Goal: Task Accomplishment & Management: Complete application form

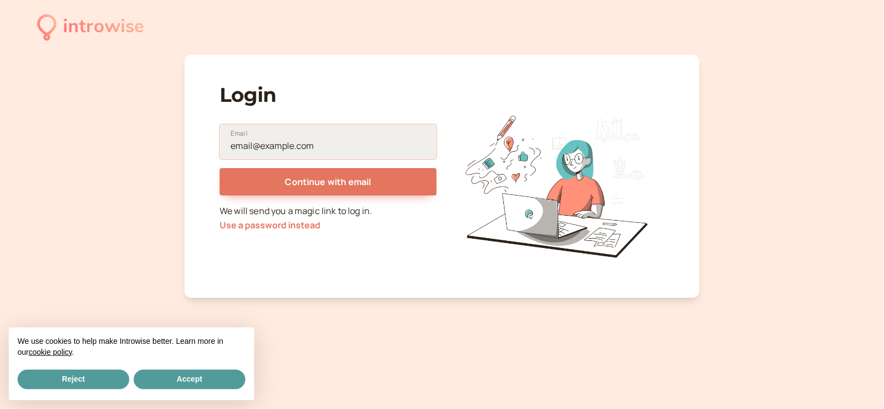
click at [278, 142] on input "Email" at bounding box center [328, 141] width 217 height 35
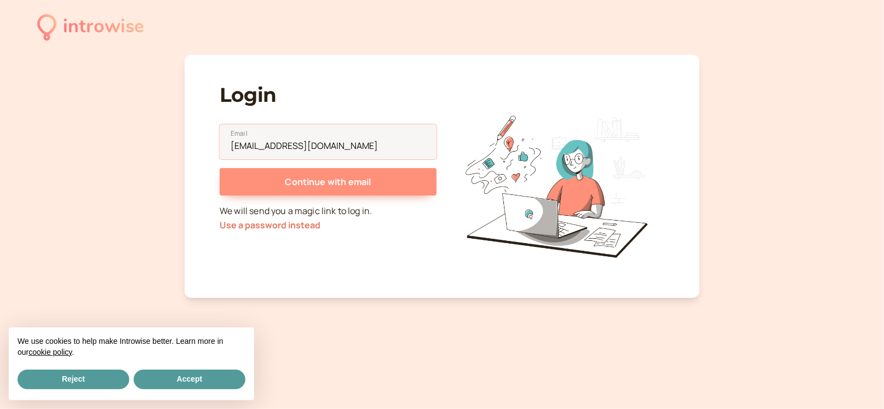
type input "alisonkayarnold@gmail.com"
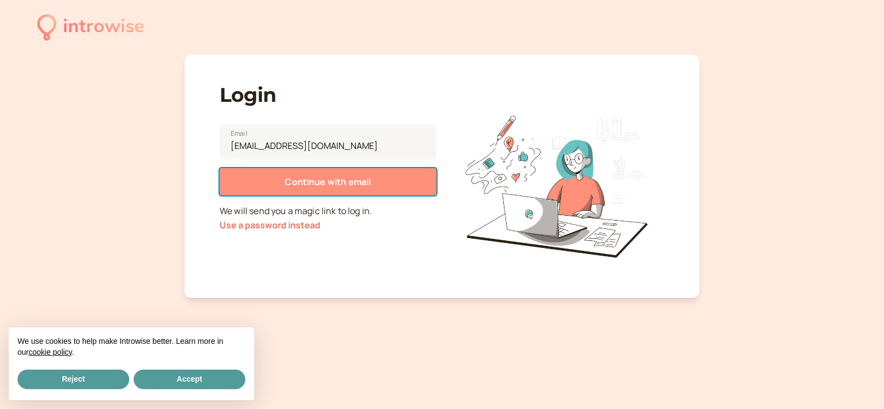
click at [323, 180] on span "Continue with email" at bounding box center [328, 182] width 86 height 12
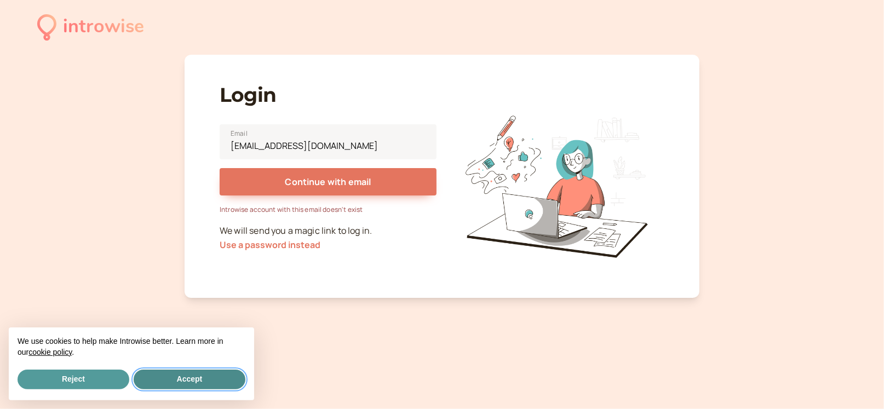
click at [193, 377] on button "Accept" at bounding box center [190, 380] width 112 height 20
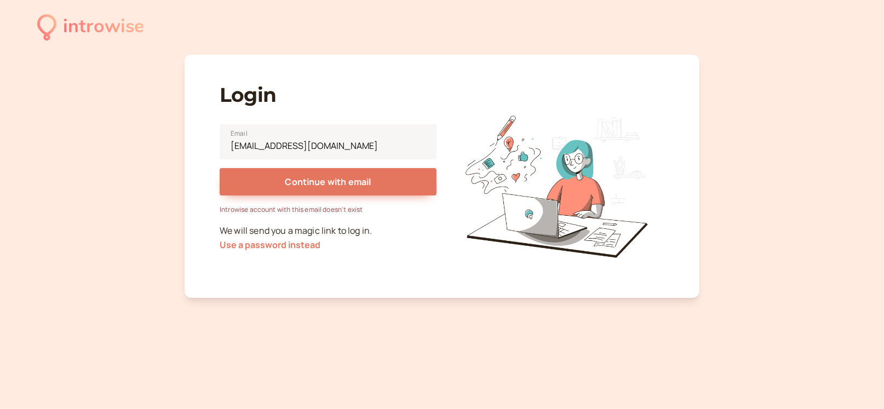
click at [93, 23] on div "introwise" at bounding box center [103, 27] width 81 height 30
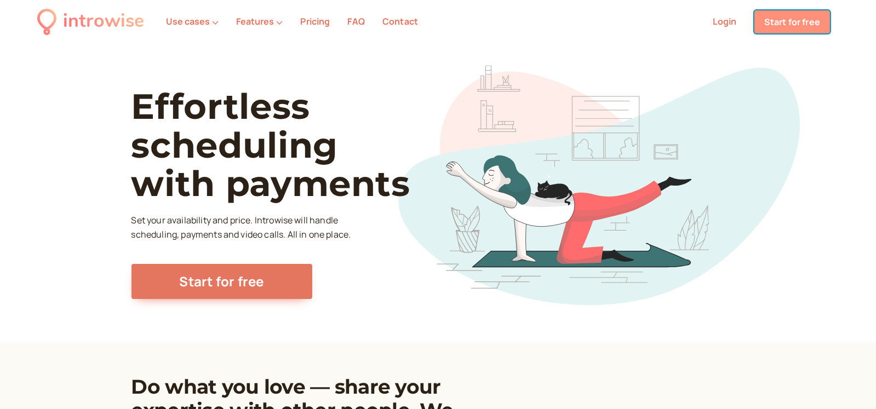
click at [780, 27] on link "Start for free" at bounding box center [792, 21] width 76 height 23
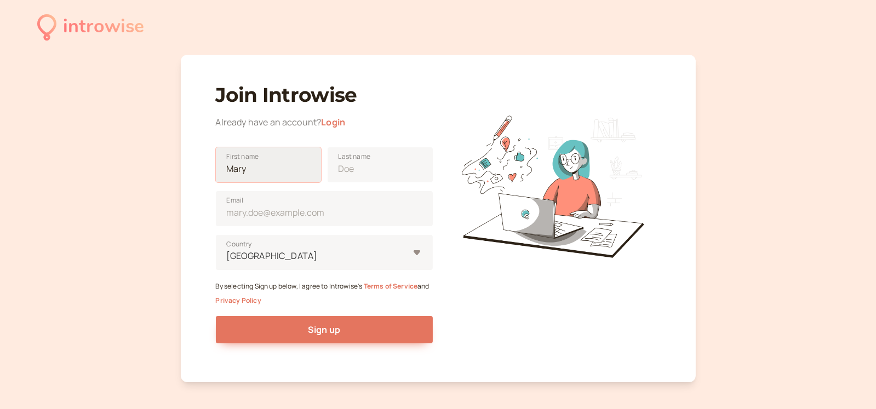
click at [272, 174] on input "First name" at bounding box center [268, 164] width 105 height 35
type input "Alison"
type input "Arnold"
type input "alisonkayarnold@gmail.com"
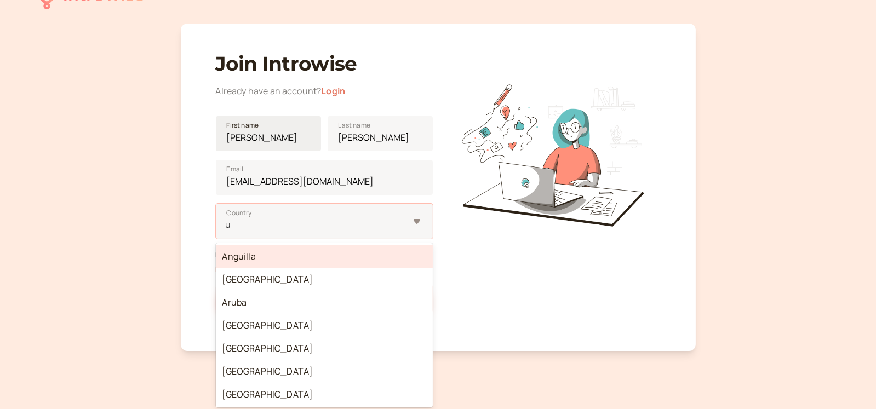
scroll to position [34, 0]
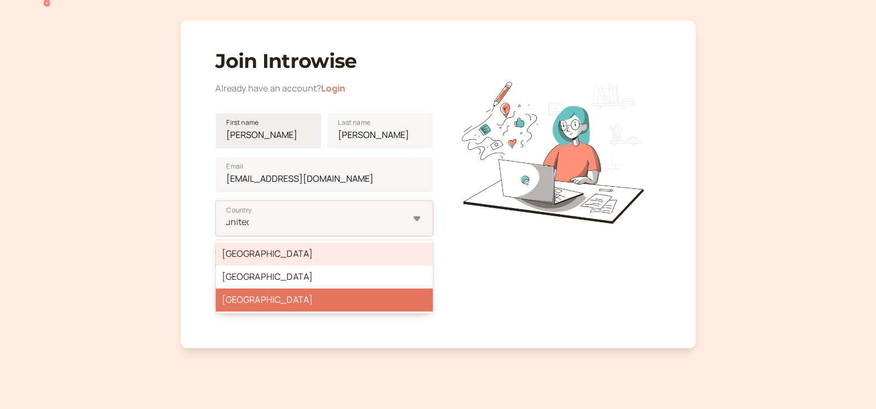
type input "united"
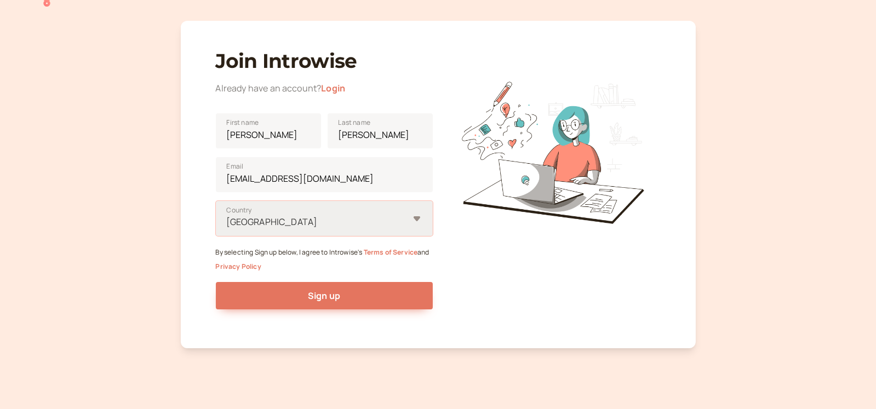
click at [302, 227] on div at bounding box center [317, 222] width 183 height 15
click at [227, 227] on input "option United States, selected. Select is focused ,type to refine list, press D…" at bounding box center [227, 222] width 2 height 13
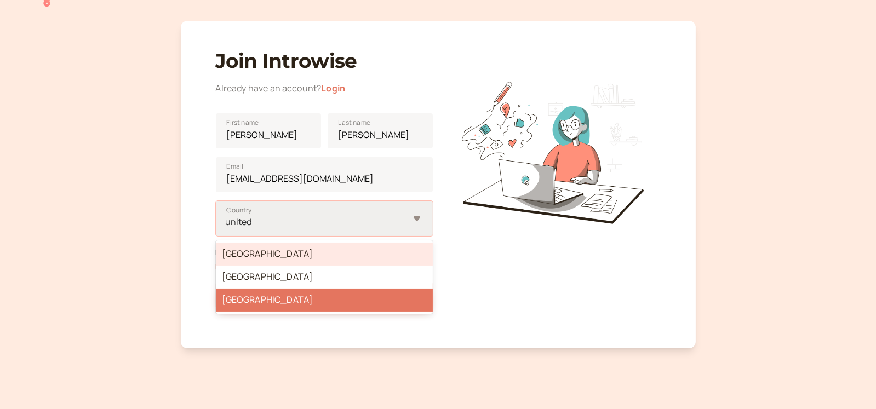
type input "united"
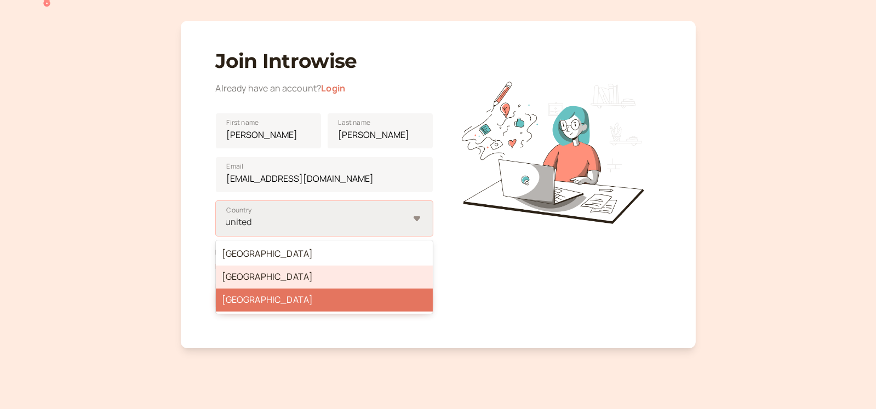
click at [274, 275] on div "United Kingdom" at bounding box center [324, 277] width 217 height 23
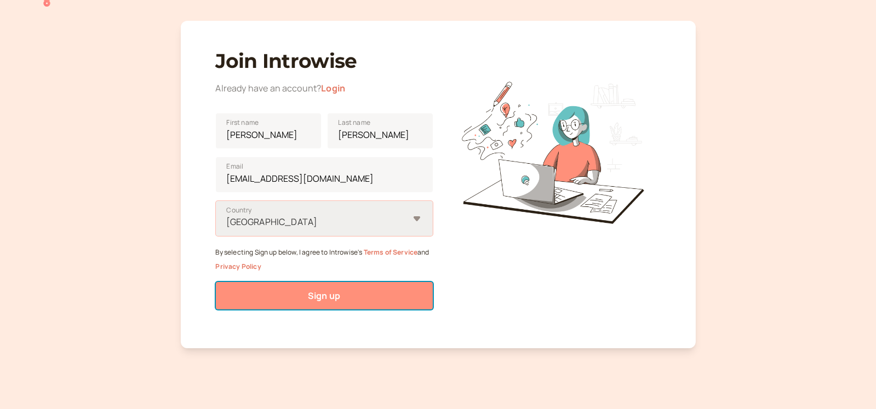
click at [346, 291] on button "Sign up" at bounding box center [324, 295] width 217 height 27
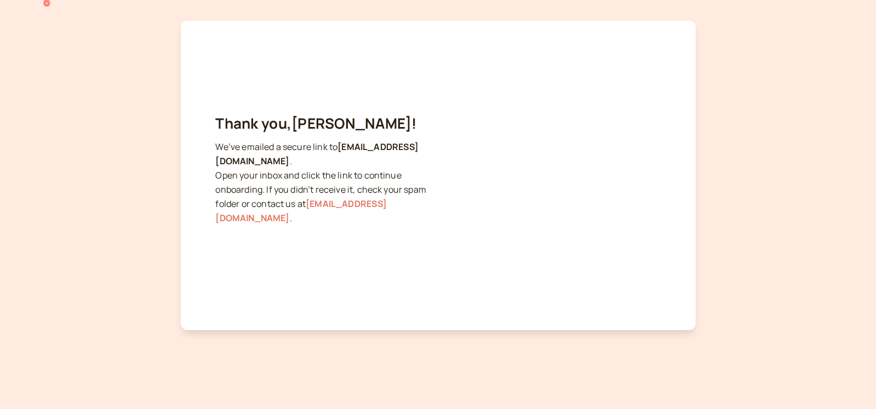
scroll to position [21, 0]
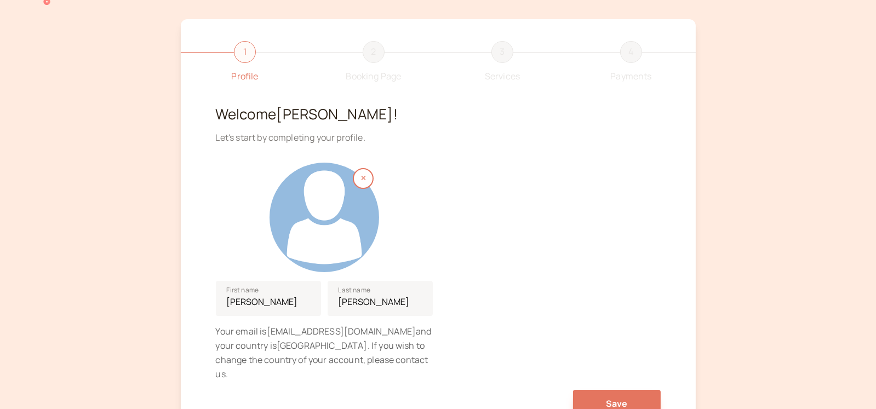
scroll to position [54, 0]
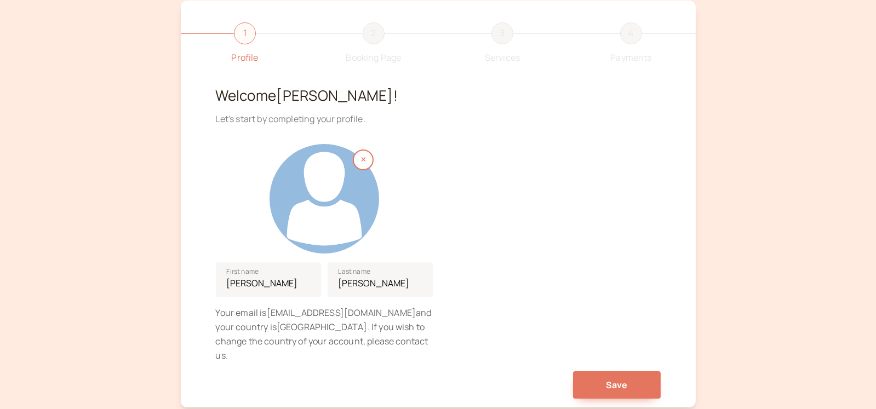
click at [339, 187] on div at bounding box center [324, 199] width 110 height 110
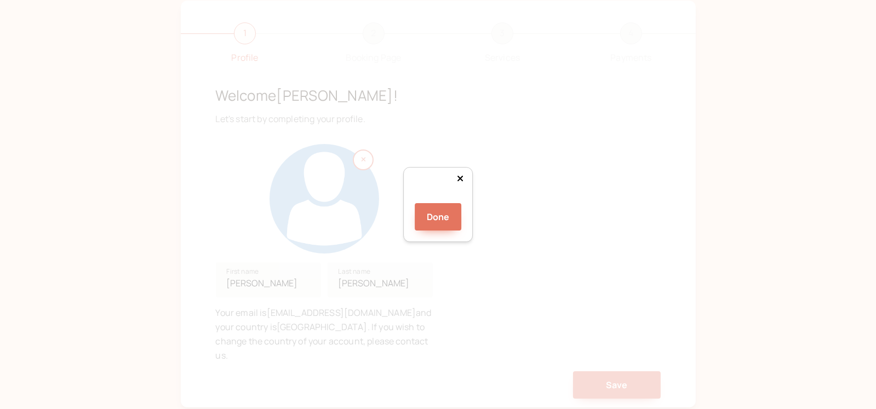
click at [553, 284] on div "Done" at bounding box center [438, 204] width 876 height 409
click at [317, 270] on div "Done" at bounding box center [438, 204] width 876 height 409
click at [458, 208] on div at bounding box center [520, 290] width 164 height 164
click at [471, 210] on div at bounding box center [520, 292] width 164 height 164
click at [441, 208] on div at bounding box center [520, 290] width 164 height 164
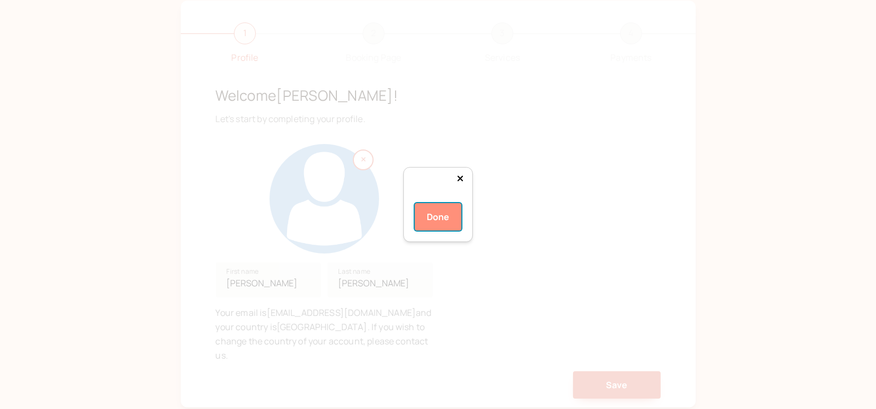
click at [433, 231] on button "Done" at bounding box center [438, 216] width 47 height 27
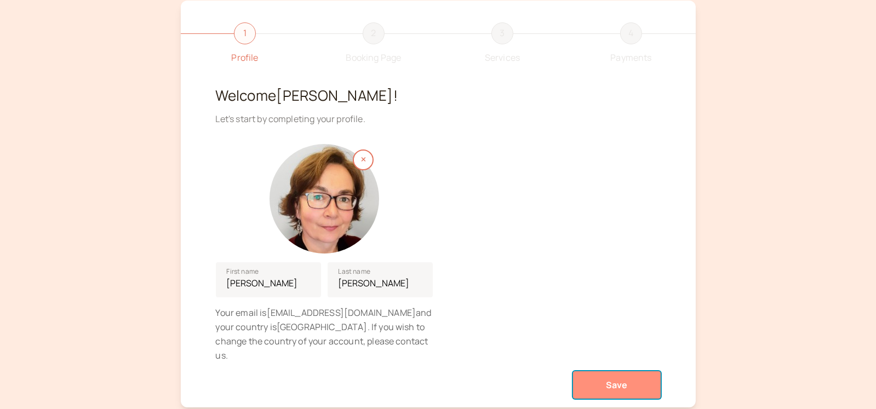
click at [622, 379] on span "Save" at bounding box center [617, 385] width 22 height 12
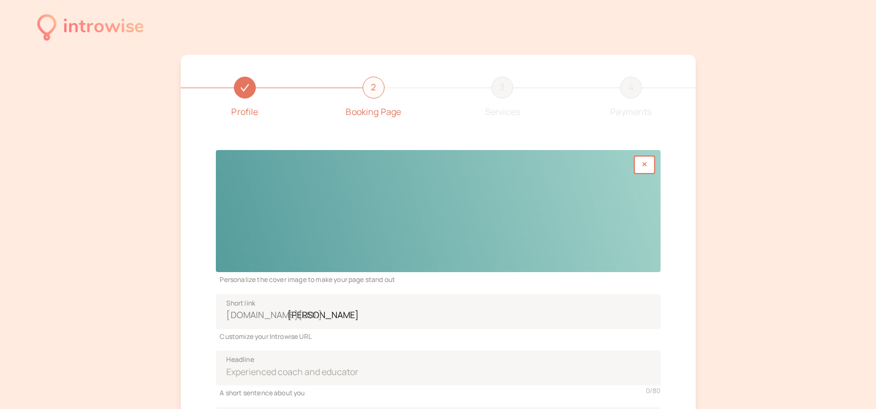
click at [458, 189] on div at bounding box center [438, 211] width 445 height 122
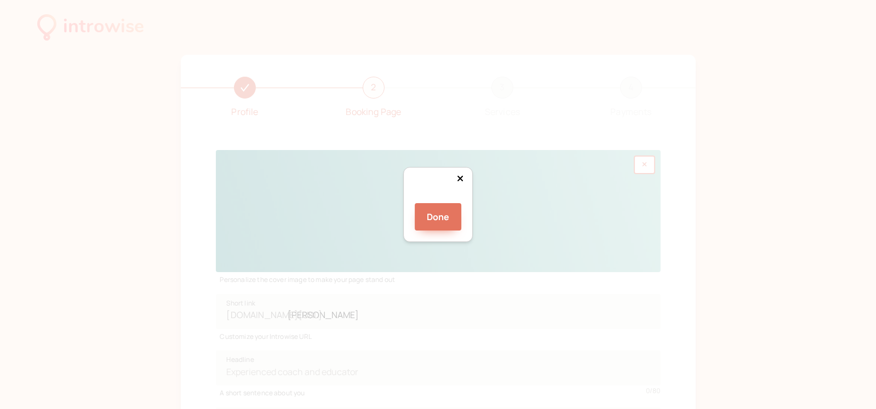
click at [403, 167] on div "Done" at bounding box center [438, 205] width 70 height 76
click at [473, 243] on div "Done" at bounding box center [438, 205] width 70 height 76
click at [478, 202] on div at bounding box center [602, 247] width 329 height 90
click at [444, 231] on button "Done" at bounding box center [438, 216] width 47 height 27
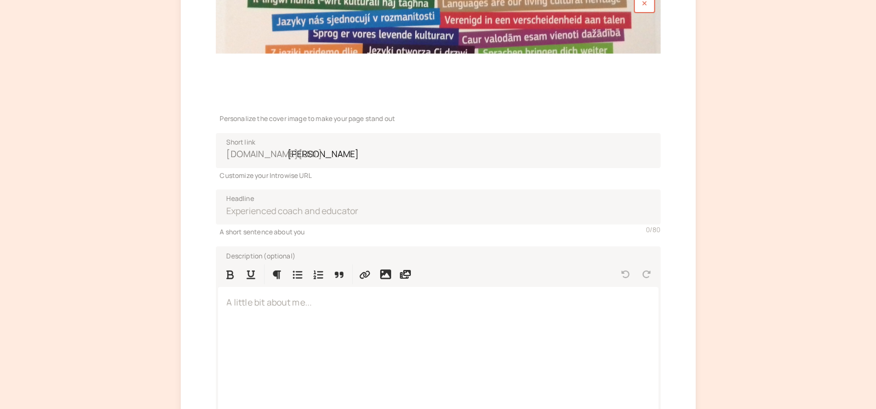
scroll to position [164, 0]
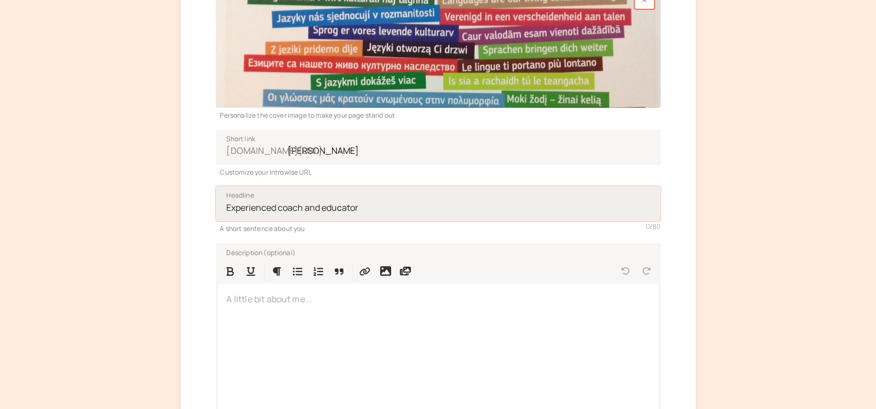
click at [321, 207] on input "Headline" at bounding box center [438, 203] width 445 height 35
drag, startPoint x: 371, startPoint y: 206, endPoint x: 279, endPoint y: 204, distance: 92.0
click at [279, 204] on input "Headline" at bounding box center [438, 203] width 445 height 35
drag, startPoint x: 278, startPoint y: 204, endPoint x: 337, endPoint y: 203, distance: 59.2
click at [337, 203] on input "Headline" at bounding box center [438, 203] width 445 height 35
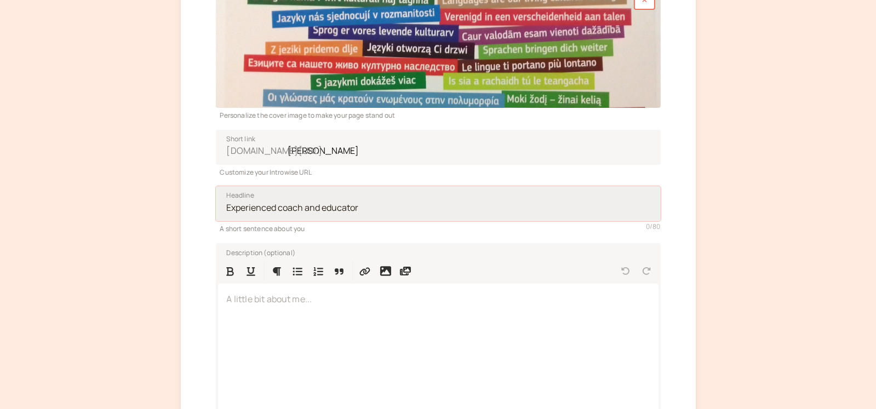
click at [369, 207] on input "Headline" at bounding box center [438, 203] width 445 height 35
type input "Experienced Language Teacher"
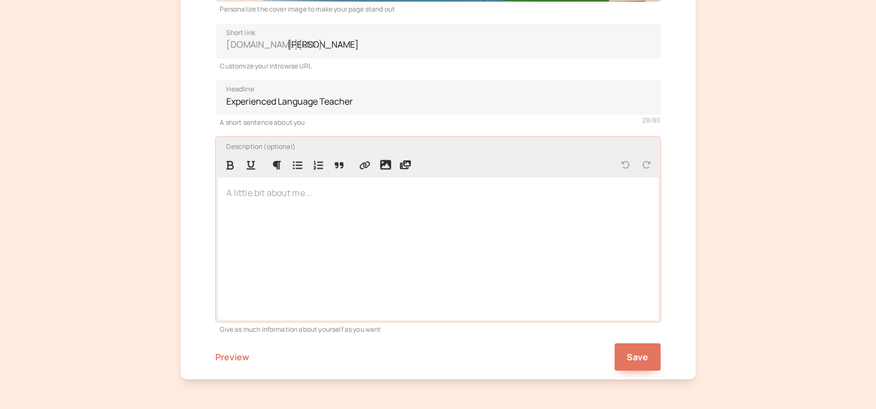
scroll to position [273, 0]
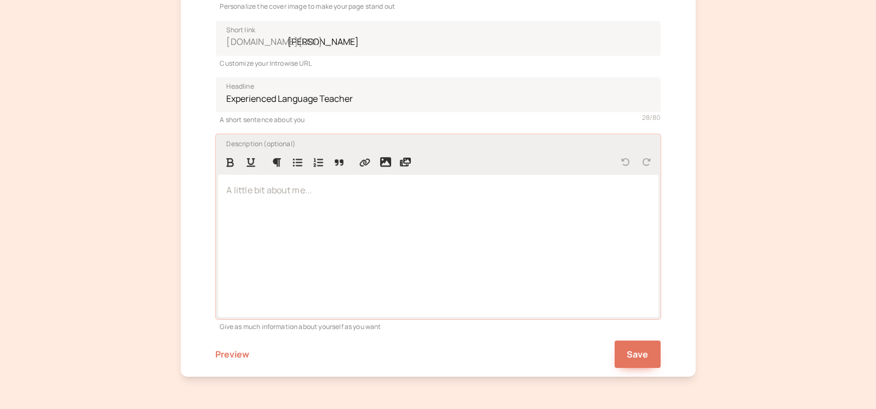
click at [268, 193] on p at bounding box center [438, 190] width 423 height 14
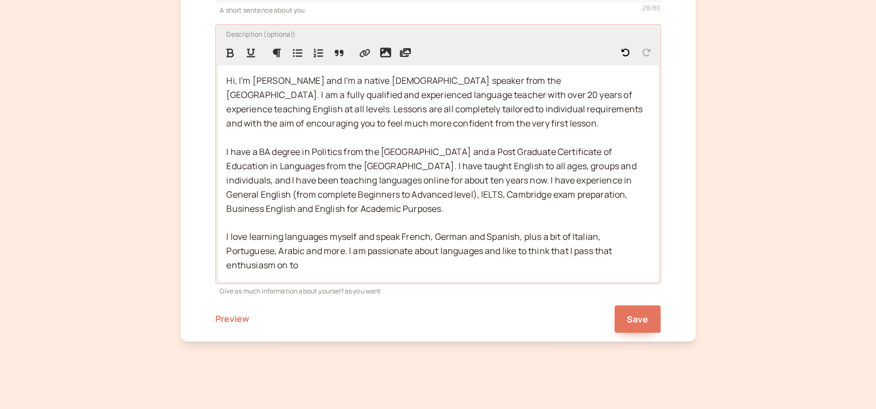
scroll to position [395, 0]
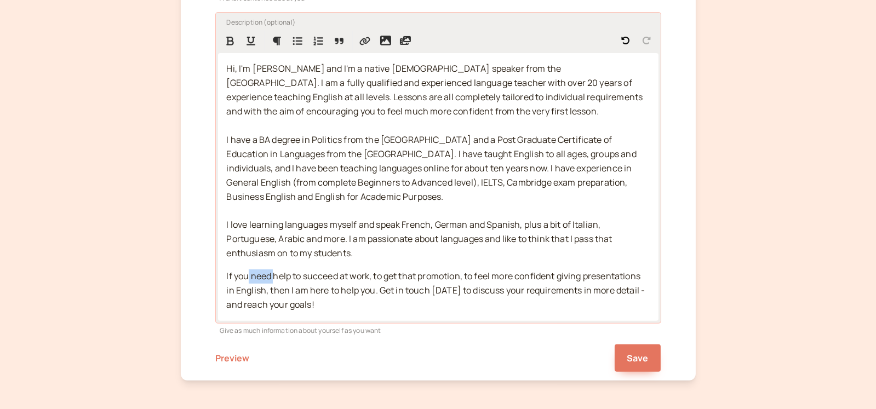
drag, startPoint x: 249, startPoint y: 276, endPoint x: 277, endPoint y: 263, distance: 30.6
click at [272, 275] on span "If you need help to succeed at work, to get that promotion, to feel more confid…" at bounding box center [437, 290] width 420 height 41
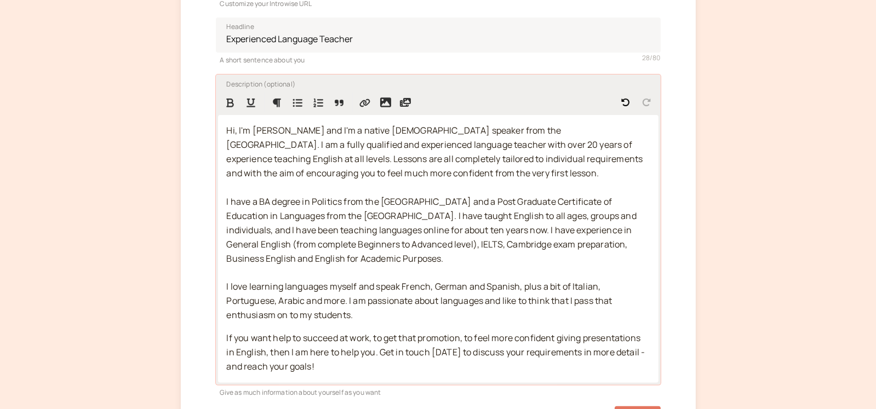
scroll to position [176, 0]
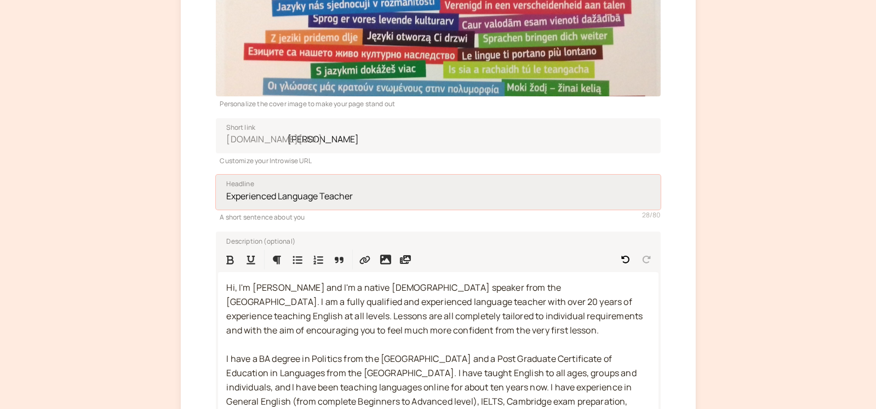
click at [360, 194] on input "Experienced Language Teacher" at bounding box center [438, 192] width 445 height 35
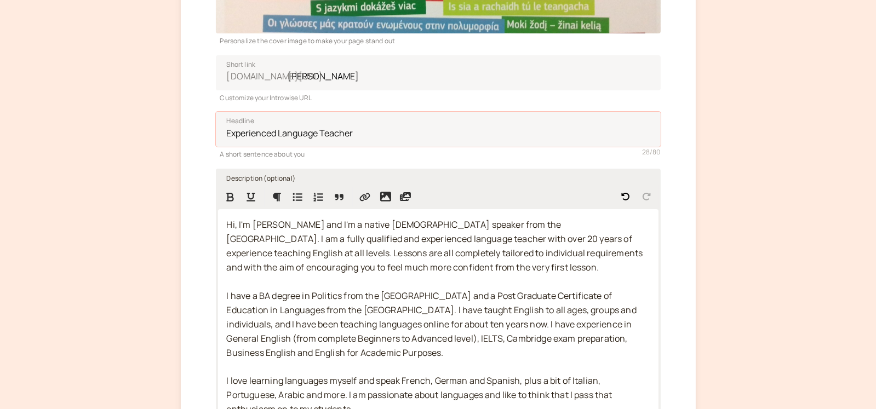
scroll to position [446, 0]
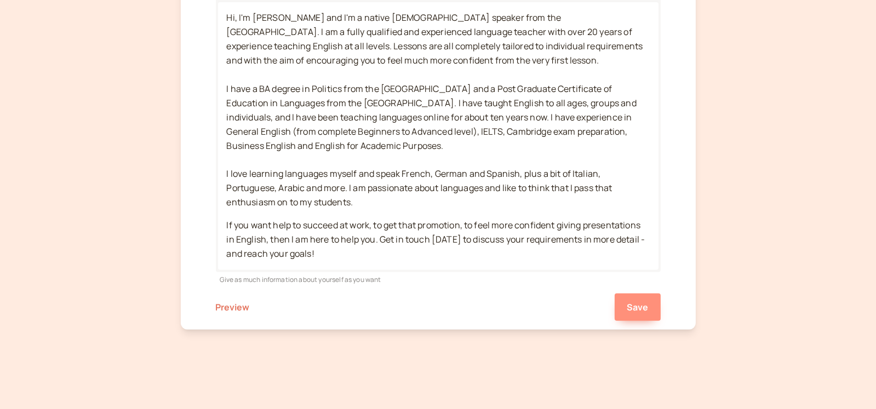
type input "Experienced Language Teacher"
click at [648, 307] on button "Save" at bounding box center [637, 307] width 46 height 27
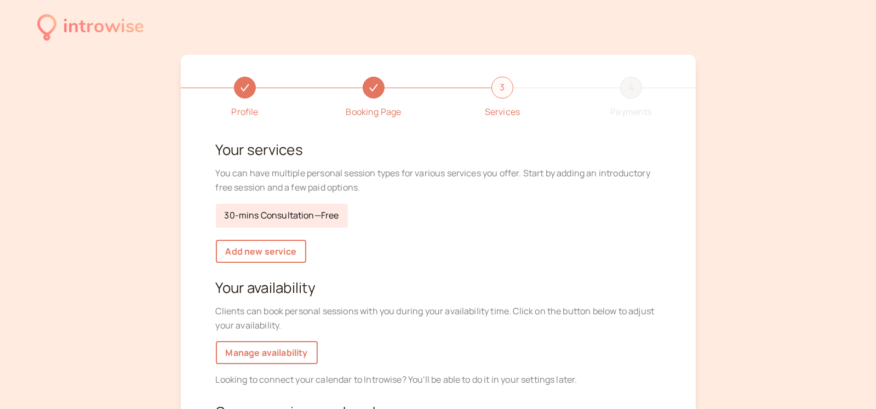
click at [286, 216] on link "30-mins Consultation — Free" at bounding box center [282, 216] width 132 height 24
select select "30"
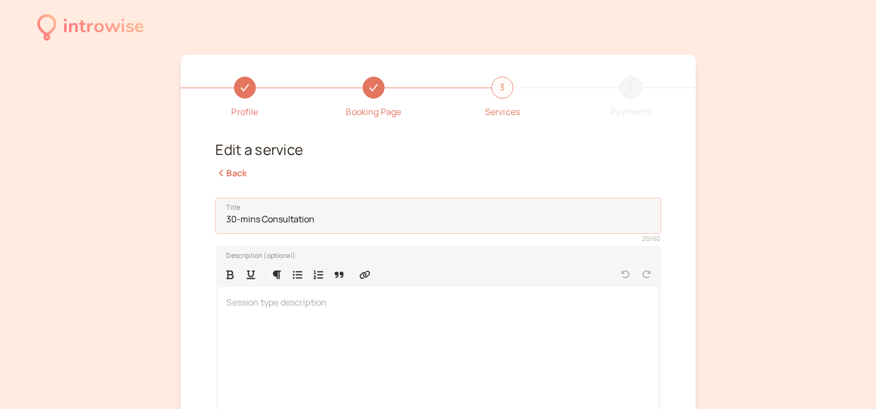
click at [286, 216] on input "30-mins Consultation" at bounding box center [438, 215] width 445 height 35
drag, startPoint x: 234, startPoint y: 219, endPoint x: 225, endPoint y: 219, distance: 9.9
click at [225, 219] on input "30-mins Consultation" at bounding box center [438, 215] width 445 height 35
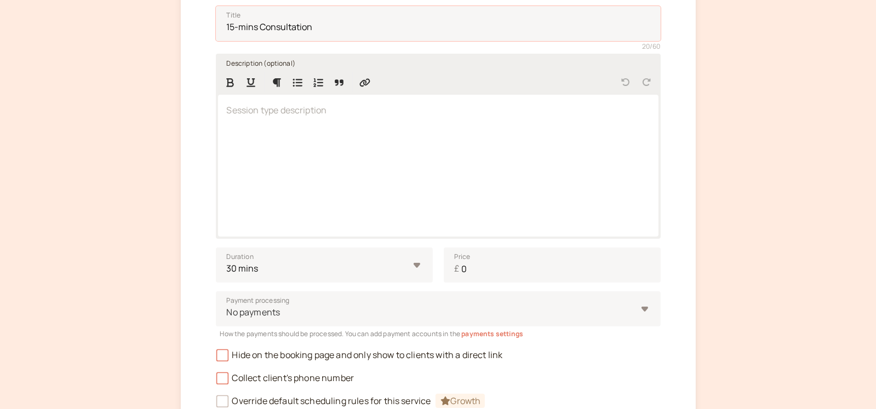
scroll to position [218, 0]
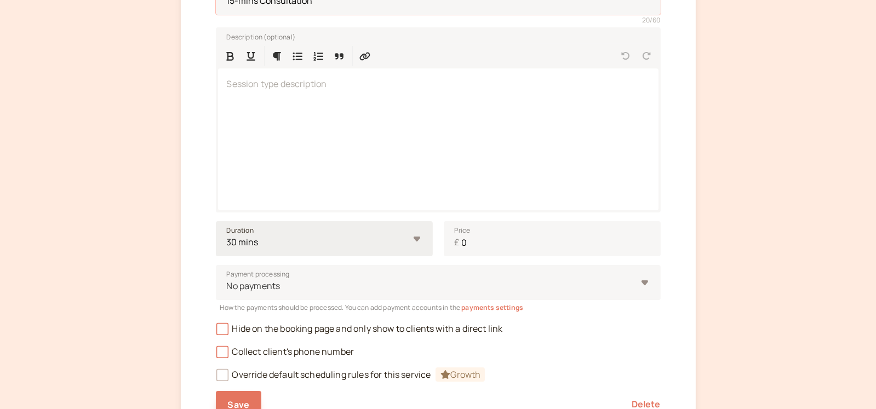
type input "15-mins Consultation"
click at [257, 241] on select "10 mins 15 mins 30 mins 45 mins 1 hour 1.5 hours 2 hours Custom…" at bounding box center [324, 238] width 217 height 35
select select "15"
click at [216, 221] on select "10 mins 15 mins 30 mins 45 mins 1 hour 1.5 hours 2 hours Custom…" at bounding box center [324, 238] width 217 height 35
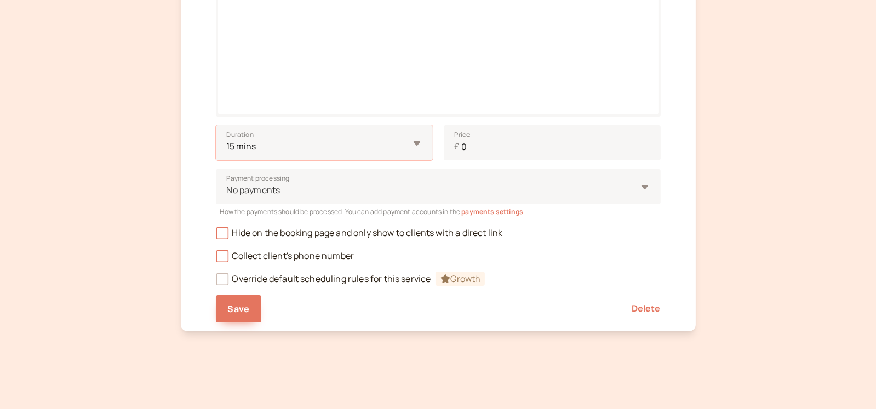
scroll to position [315, 0]
click at [223, 254] on icon at bounding box center [222, 255] width 8 height 8
click at [216, 258] on input "Collect client's phone number" at bounding box center [216, 258] width 0 height 0
click at [239, 305] on span "Save" at bounding box center [239, 308] width 22 height 12
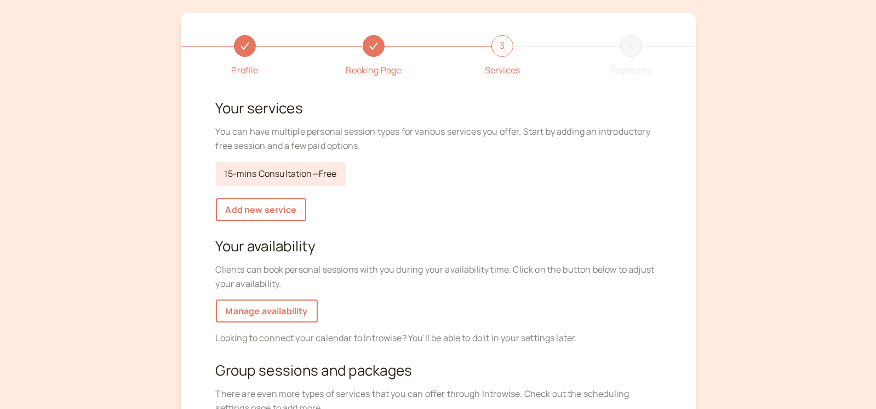
scroll to position [109, 0]
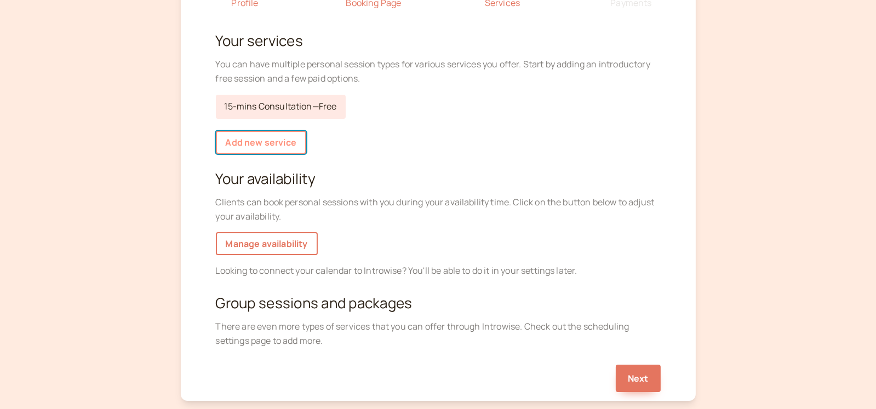
click at [271, 144] on link "Add new service" at bounding box center [261, 142] width 90 height 23
select select "30"
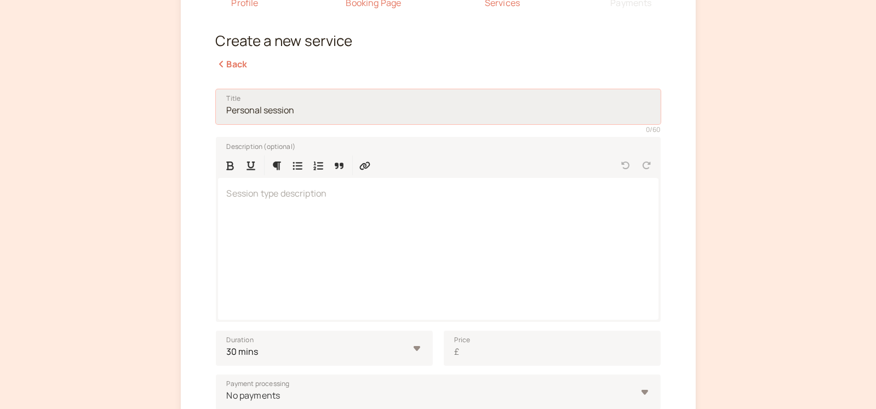
click at [261, 105] on input "Title" at bounding box center [438, 106] width 445 height 35
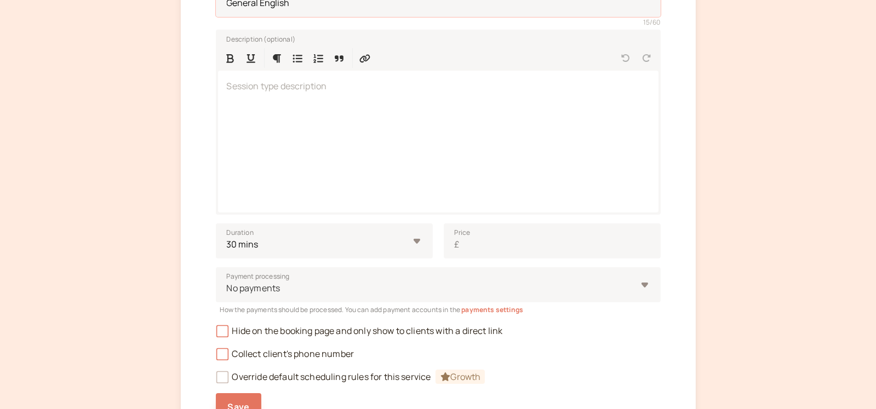
scroll to position [218, 0]
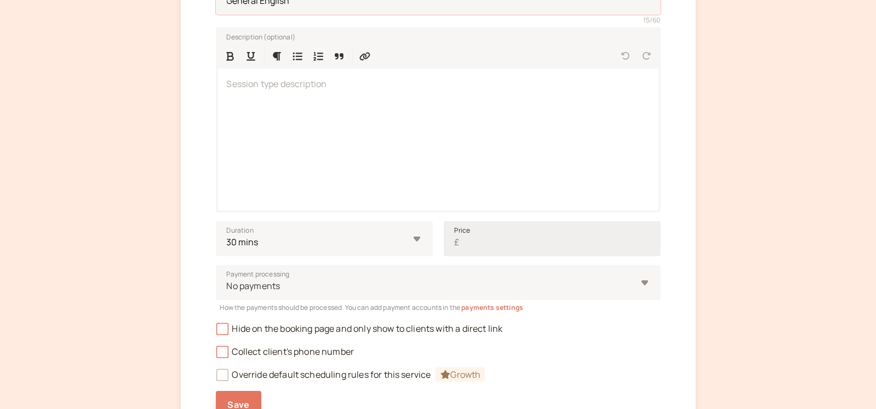
type input "General English"
click at [506, 236] on input "Price £" at bounding box center [552, 238] width 217 height 35
type input "15"
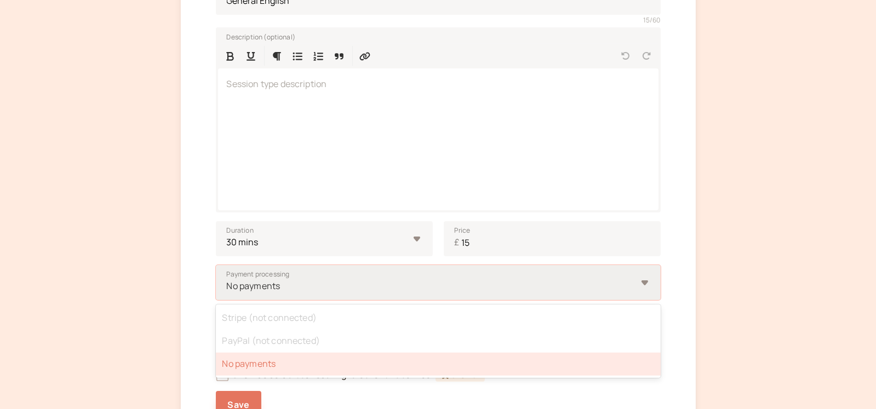
click at [642, 285] on div "No payments" at bounding box center [438, 282] width 445 height 35
click at [227, 285] on input "Payment processing option No payments selected, 3 of 3. 3 results available. Us…" at bounding box center [227, 286] width 2 height 13
click at [648, 279] on div "No payments" at bounding box center [438, 282] width 445 height 35
click at [227, 280] on input "Payment processing option No payments selected, 3 of 3. 3 results available. Us…" at bounding box center [227, 286] width 2 height 13
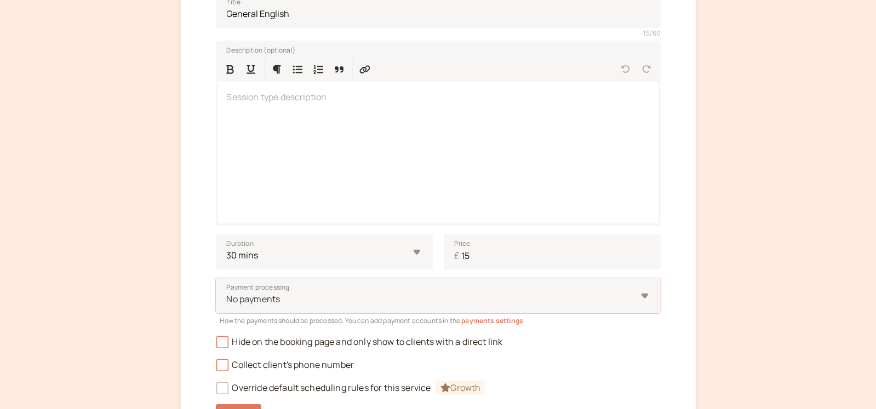
scroll to position [109, 0]
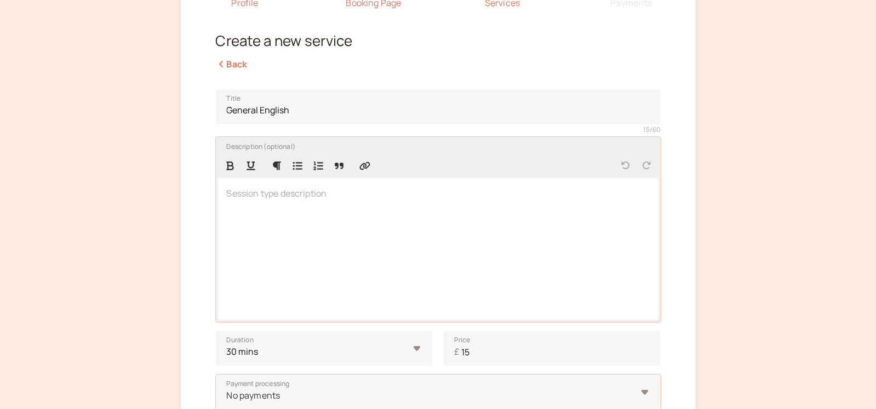
click at [258, 207] on div at bounding box center [438, 249] width 440 height 142
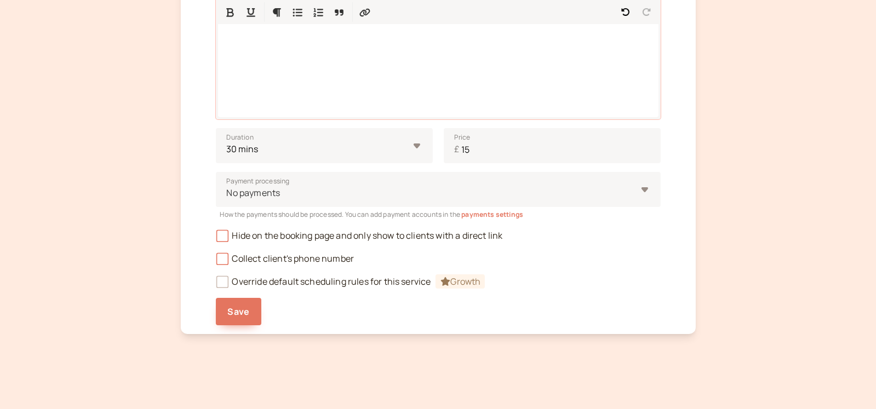
scroll to position [315, 0]
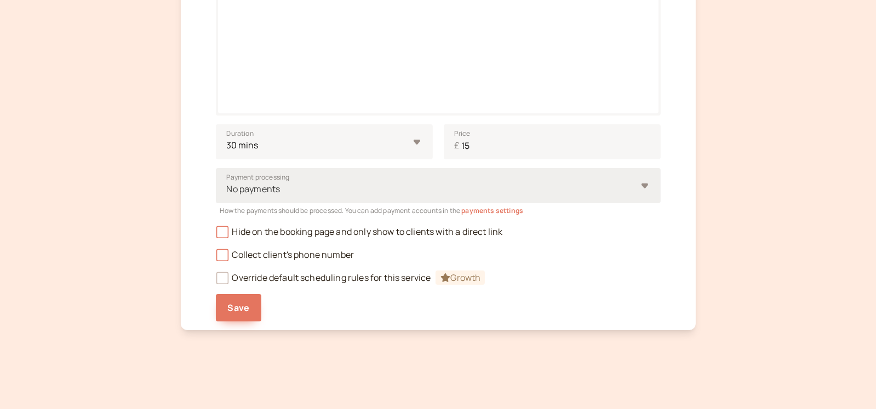
click at [283, 184] on div at bounding box center [431, 189] width 411 height 15
click at [227, 184] on input "Payment processing No payments" at bounding box center [227, 189] width 2 height 13
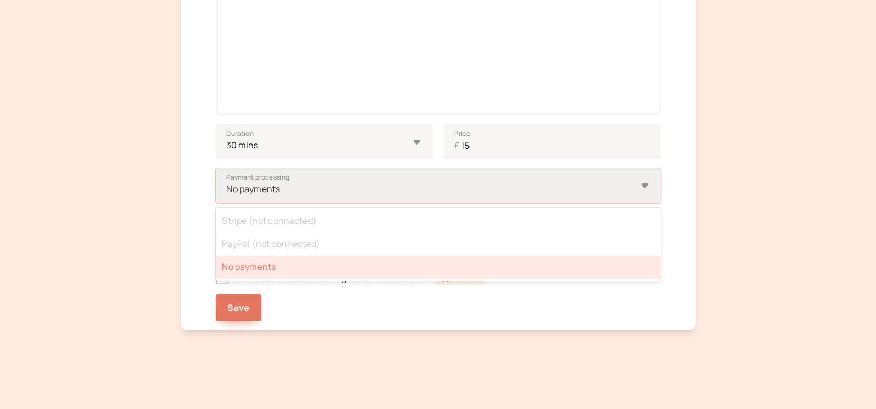
click at [283, 184] on div at bounding box center [431, 189] width 411 height 15
click at [227, 184] on input "Payment processing option No payments selected, 3 of 3. 3 results available. Us…" at bounding box center [227, 189] width 2 height 13
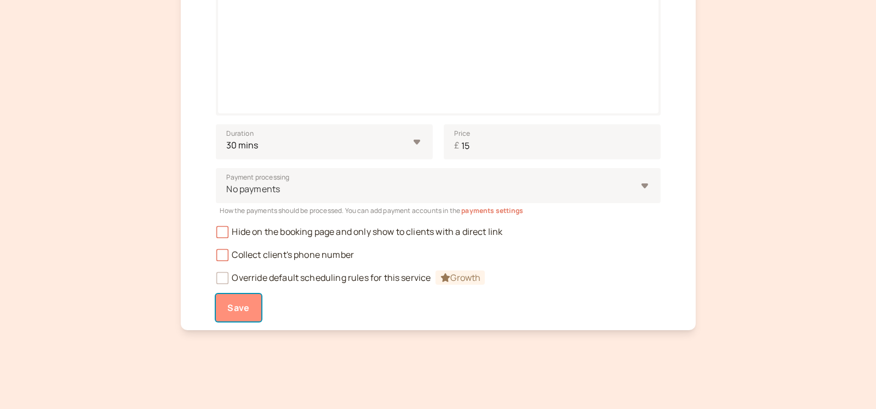
click at [232, 306] on span "Save" at bounding box center [239, 308] width 22 height 12
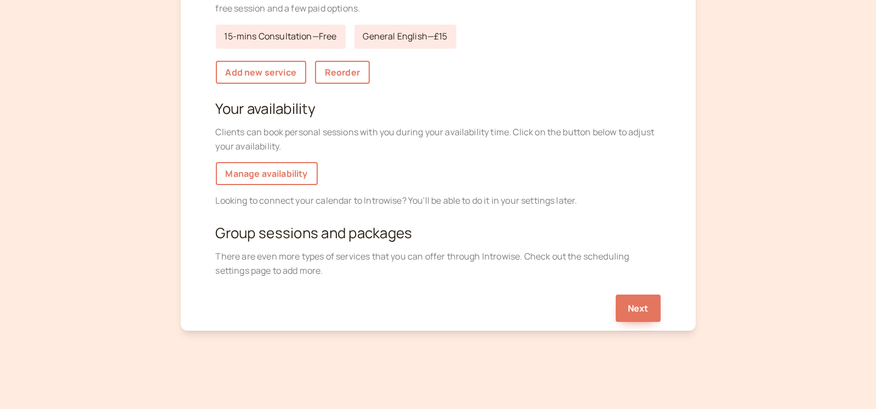
scroll to position [70, 0]
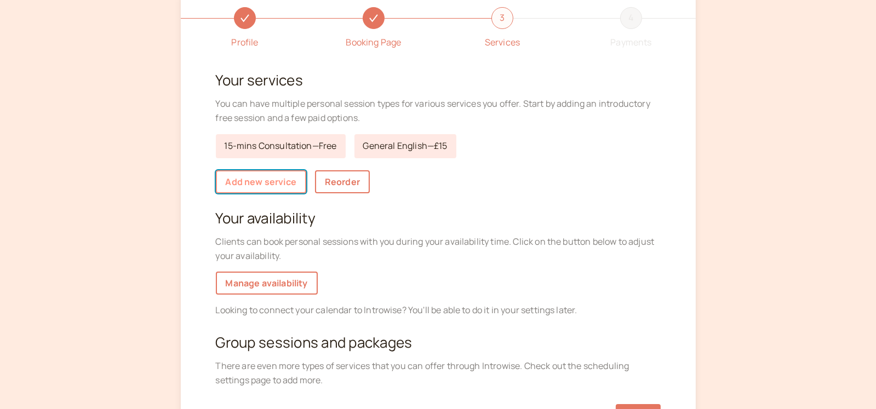
click at [266, 180] on link "Add new service" at bounding box center [261, 181] width 90 height 23
select select "30"
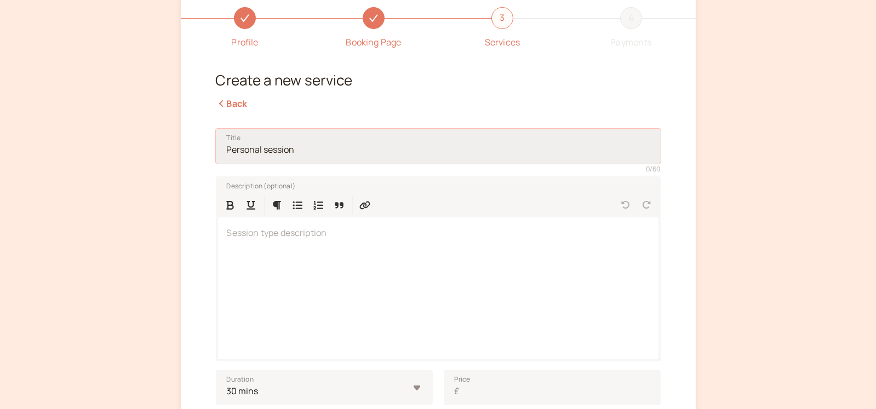
click at [282, 155] on input "Title" at bounding box center [438, 146] width 445 height 35
type input "Business English"
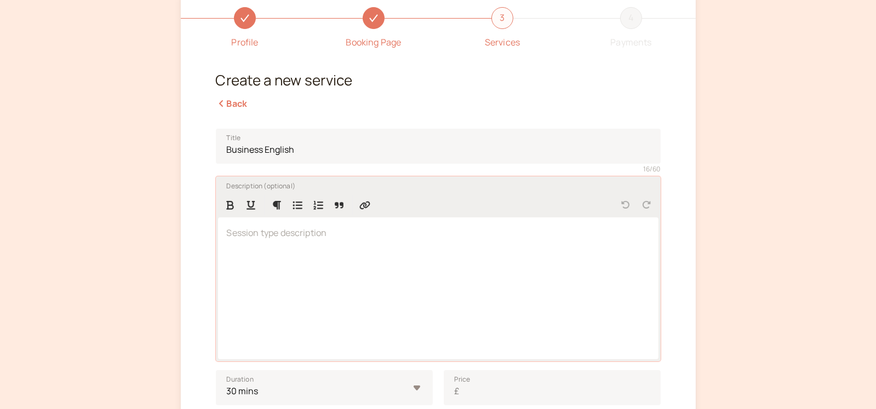
click at [271, 243] on div at bounding box center [438, 288] width 440 height 142
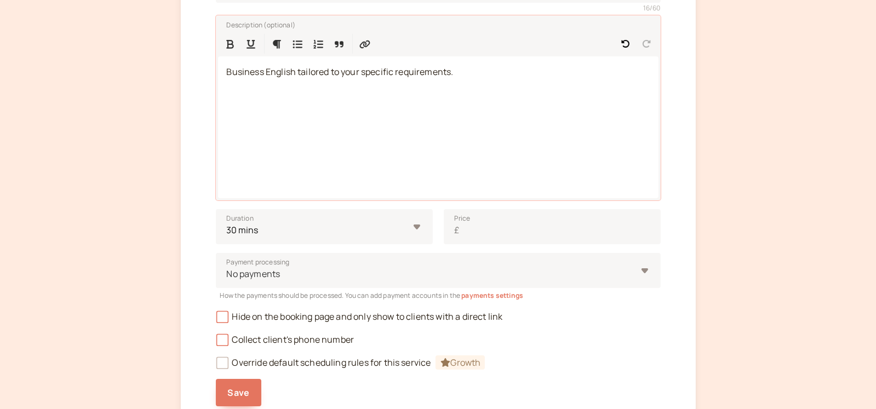
scroll to position [234, 0]
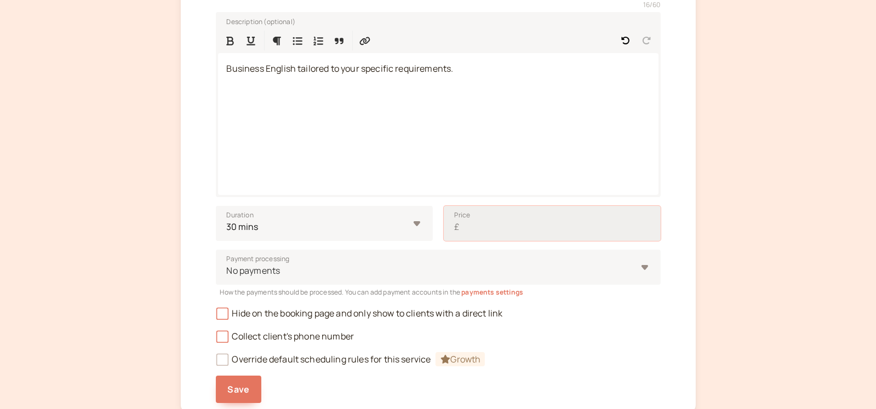
click at [530, 230] on input "Price £" at bounding box center [552, 223] width 217 height 35
drag, startPoint x: 479, startPoint y: 229, endPoint x: 388, endPoint y: 229, distance: 90.9
click at [412, 229] on div "Duration 10 mins 15 mins 30 mins 45 mins 1 hour 1.5 hours 2 hours Custom… Price…" at bounding box center [438, 223] width 445 height 35
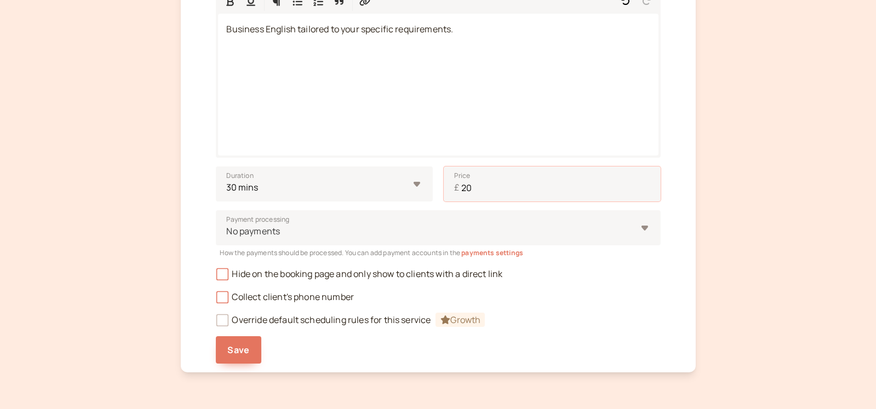
scroll to position [315, 0]
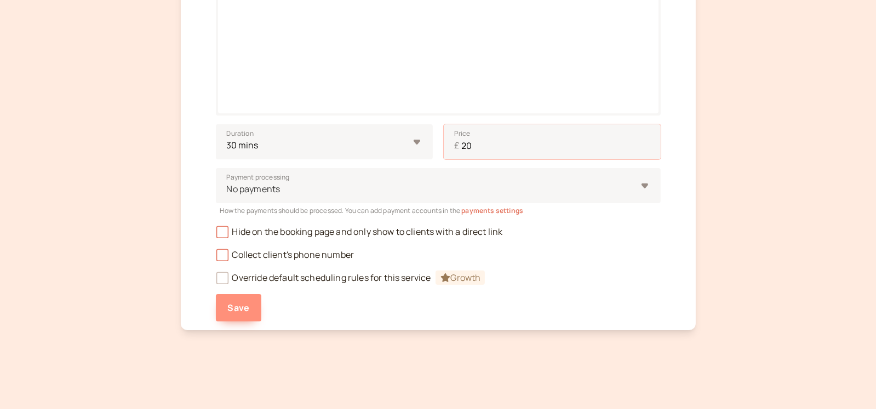
type input "20"
click at [242, 303] on span "Save" at bounding box center [239, 308] width 22 height 12
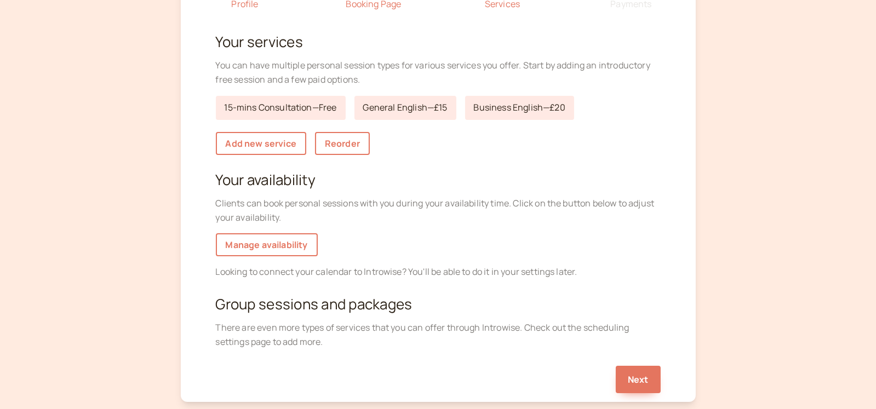
scroll to position [15, 0]
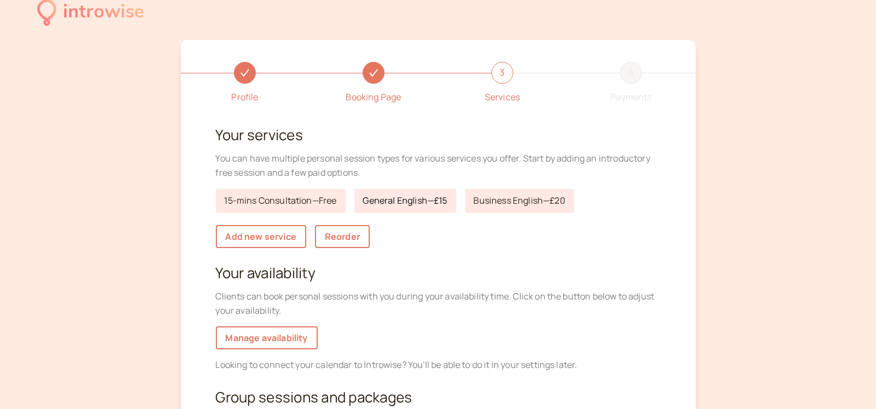
click at [415, 196] on link "General English — £15" at bounding box center [405, 201] width 102 height 24
select select "30"
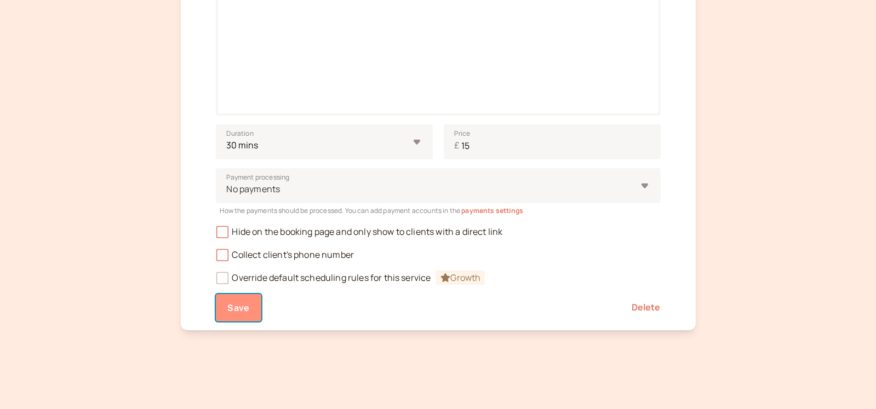
click at [239, 300] on button "Save" at bounding box center [239, 307] width 46 height 27
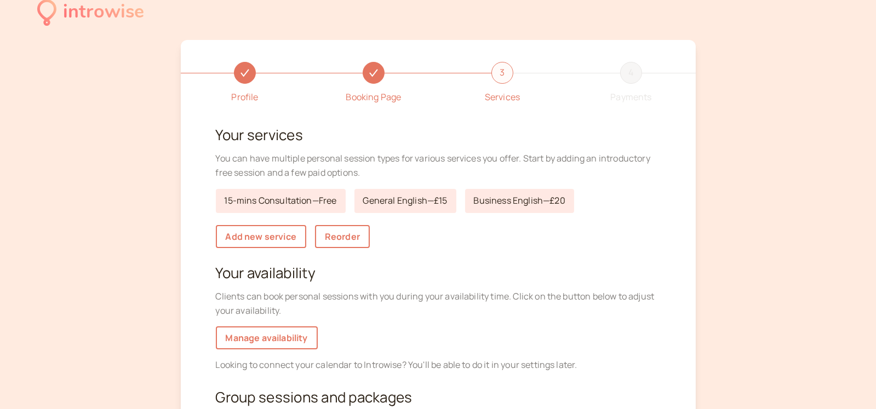
scroll to position [70, 0]
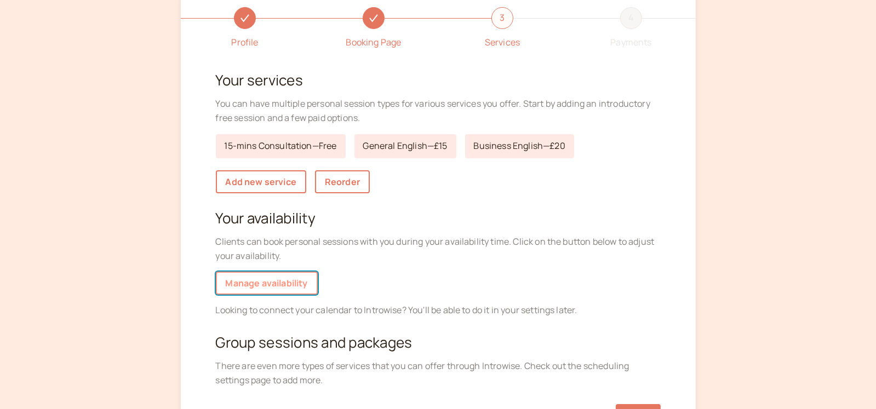
click at [273, 283] on link "Manage availability" at bounding box center [267, 283] width 102 height 23
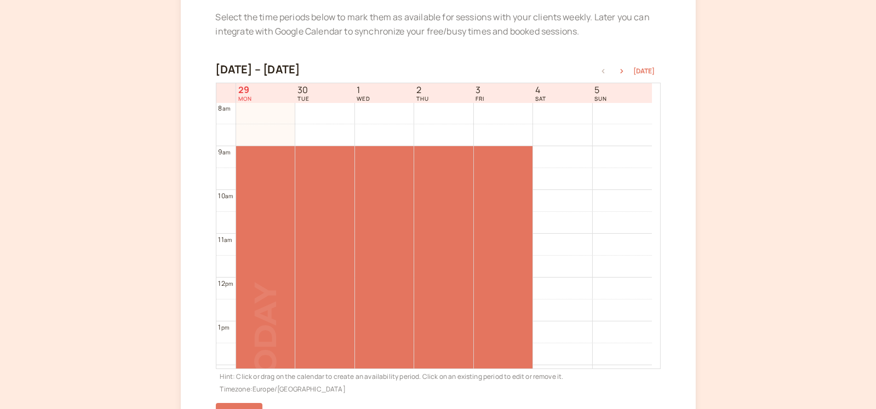
scroll to position [234, 0]
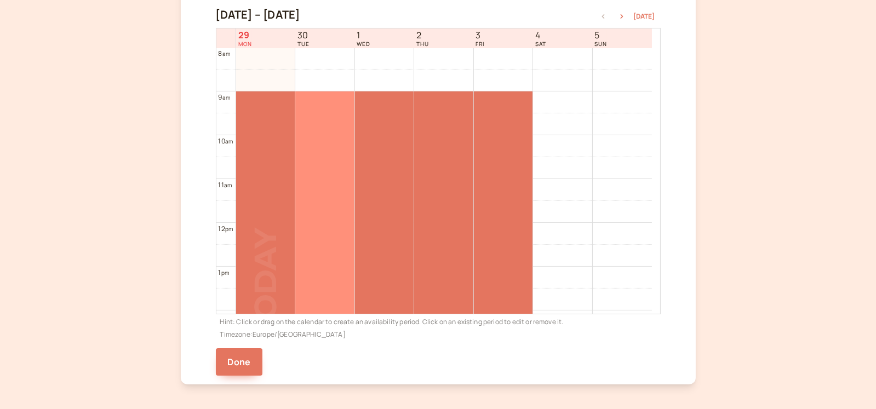
click at [324, 110] on div at bounding box center [324, 266] width 59 height 350
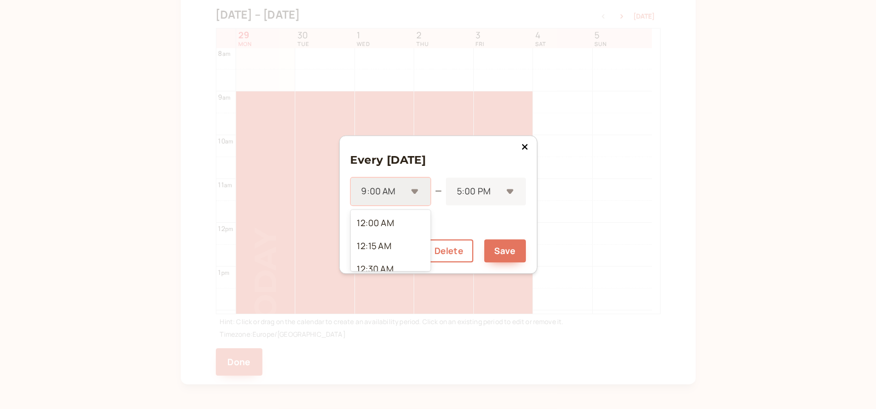
click at [417, 191] on div "9:00 AM" at bounding box center [390, 191] width 80 height 28
click at [392, 255] on div "10:00 AM" at bounding box center [390, 256] width 80 height 23
click at [510, 190] on div "5:00 PM" at bounding box center [486, 191] width 78 height 28
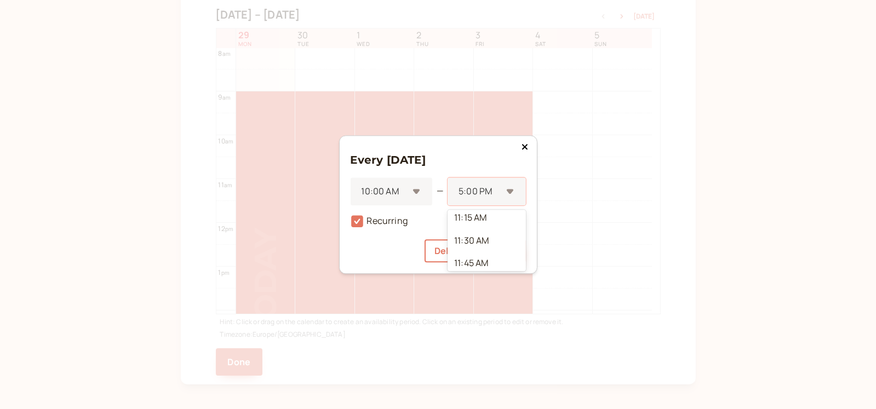
scroll to position [109, 0]
click at [485, 249] on div "12:00 PM" at bounding box center [486, 252] width 78 height 23
click at [501, 247] on button "Save" at bounding box center [505, 250] width 42 height 23
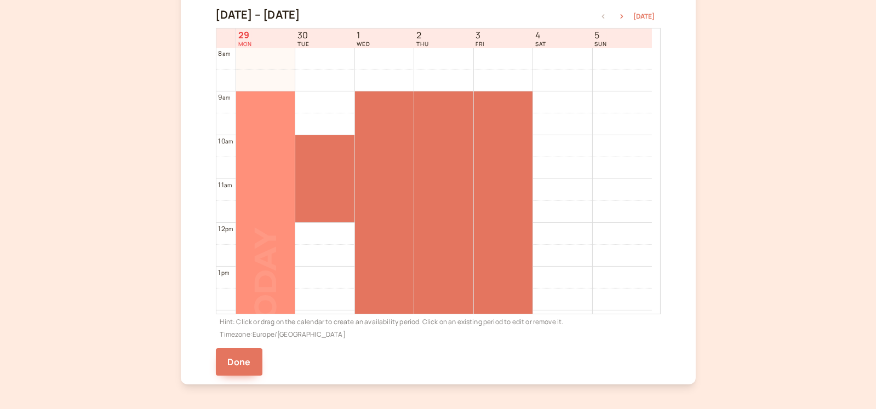
click at [261, 156] on div at bounding box center [265, 266] width 59 height 350
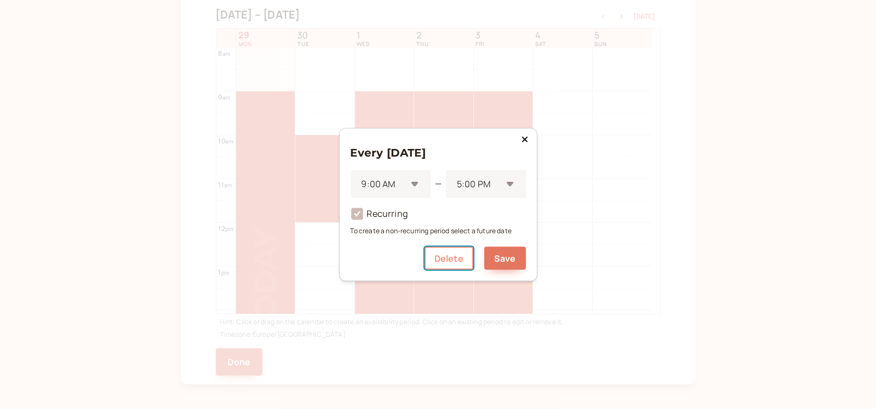
click at [457, 255] on button "Delete" at bounding box center [448, 258] width 49 height 23
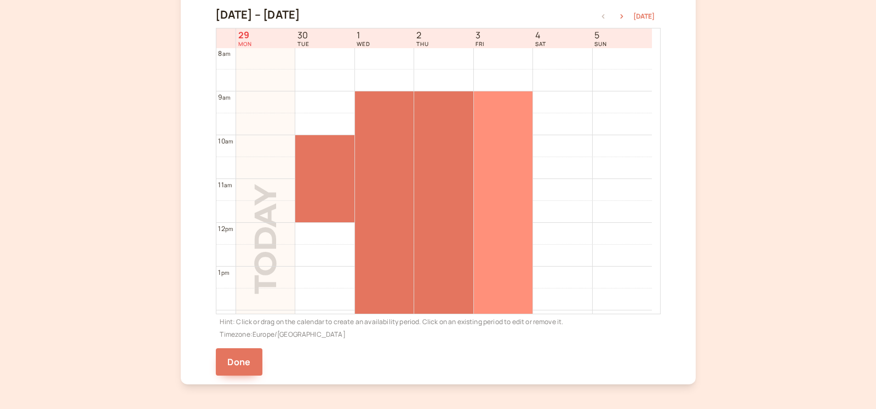
click at [505, 191] on div at bounding box center [503, 266] width 59 height 350
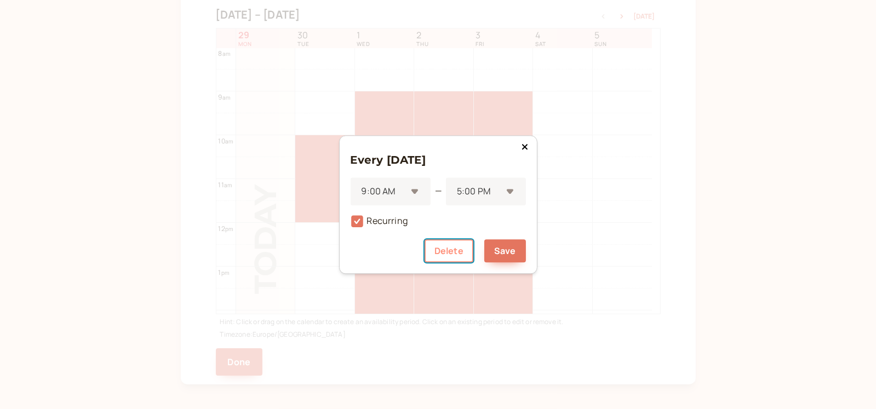
click at [450, 247] on button "Delete" at bounding box center [448, 250] width 49 height 23
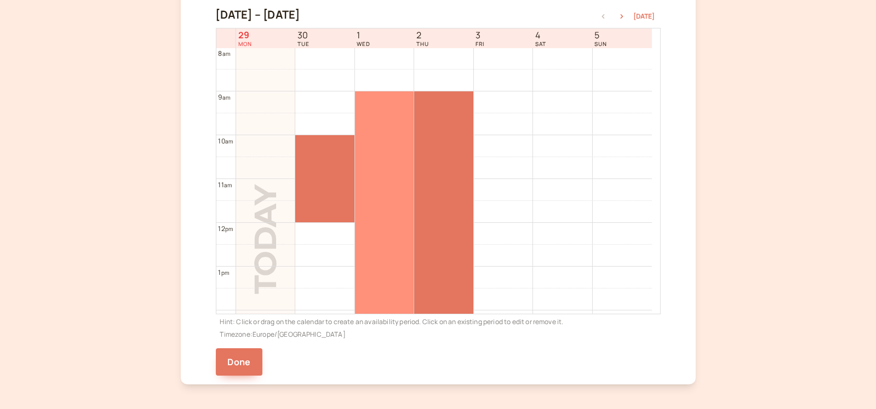
click at [383, 147] on div at bounding box center [384, 266] width 59 height 350
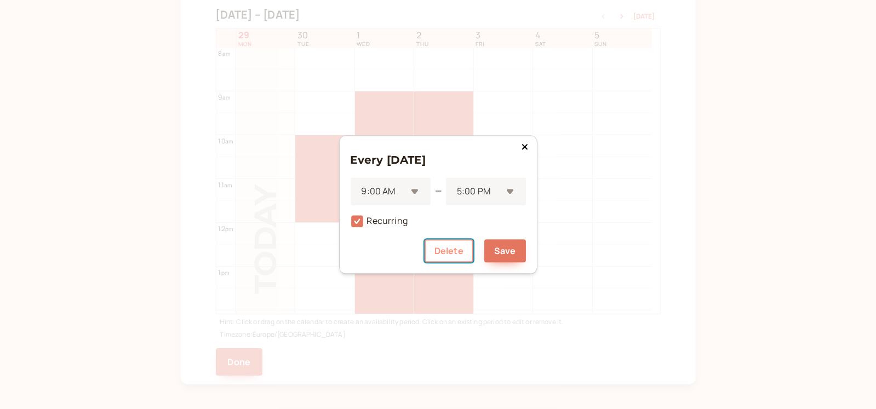
click at [448, 250] on button "Delete" at bounding box center [448, 250] width 49 height 23
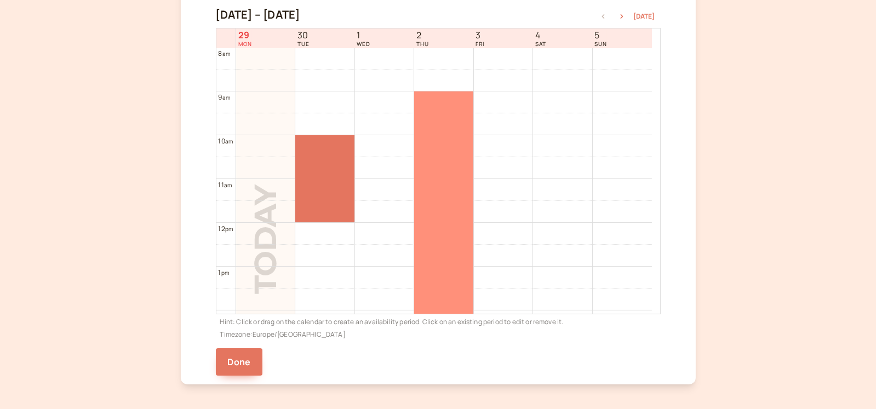
click at [442, 149] on div at bounding box center [443, 266] width 59 height 350
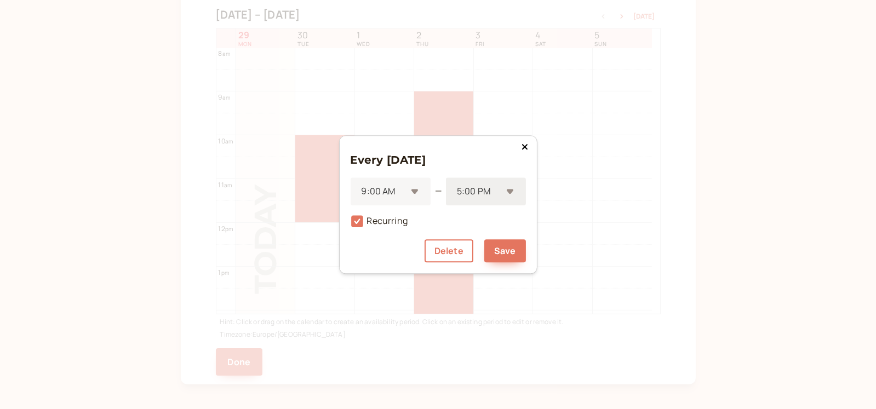
click at [510, 188] on div "5:00 PM" at bounding box center [485, 191] width 79 height 28
click at [494, 246] on div "12:00 PM" at bounding box center [485, 250] width 79 height 23
click at [507, 250] on button "Save" at bounding box center [505, 250] width 42 height 23
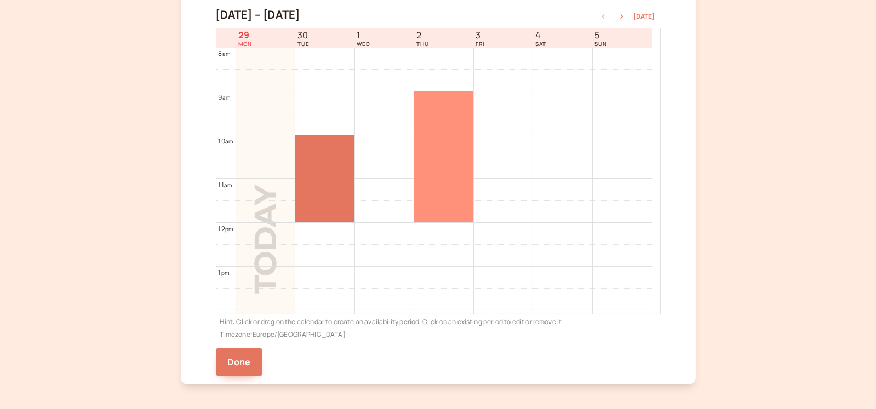
click at [432, 114] on div at bounding box center [443, 156] width 59 height 131
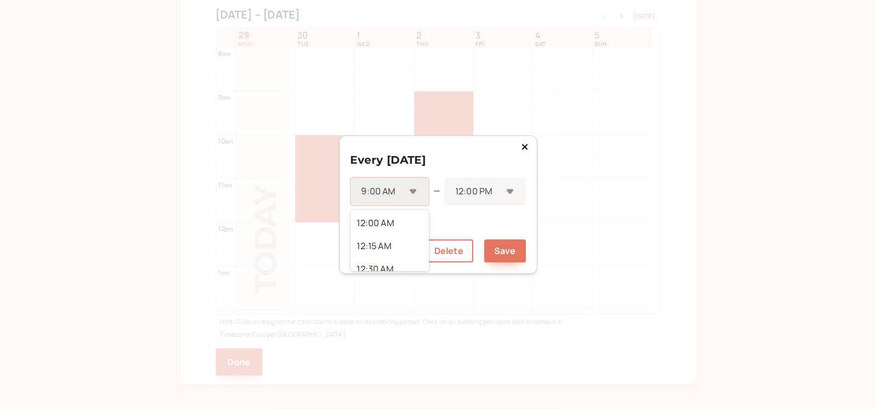
click at [411, 190] on div "9:00 AM" at bounding box center [389, 191] width 78 height 28
drag, startPoint x: 391, startPoint y: 233, endPoint x: 485, endPoint y: 257, distance: 97.1
click at [392, 233] on div "10:00 AM" at bounding box center [389, 233] width 78 height 23
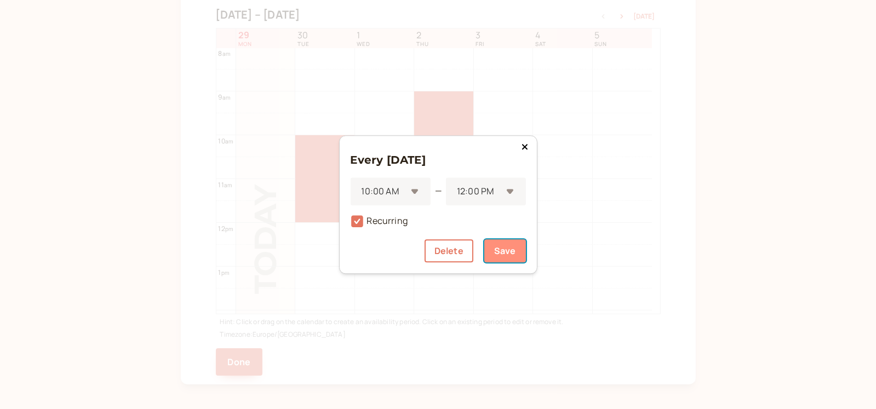
click at [510, 250] on button "Save" at bounding box center [505, 250] width 42 height 23
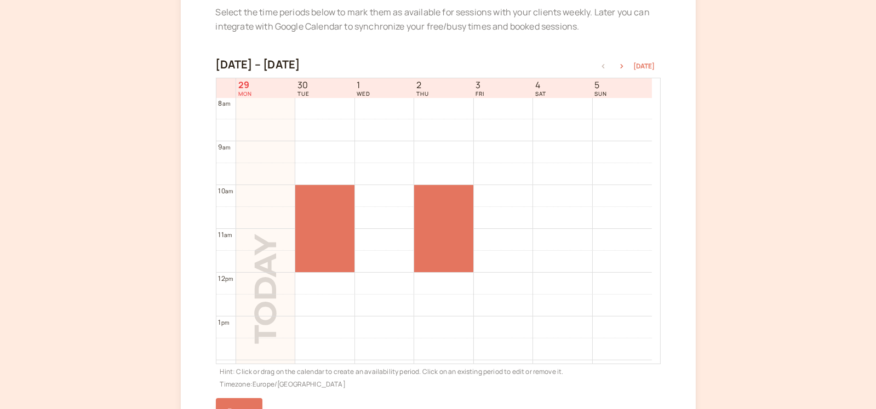
scroll to position [179, 0]
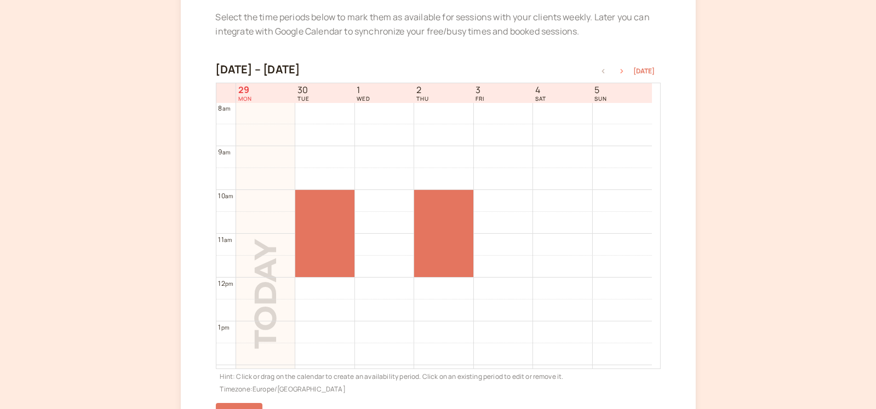
click at [622, 70] on icon "button" at bounding box center [621, 71] width 13 height 4
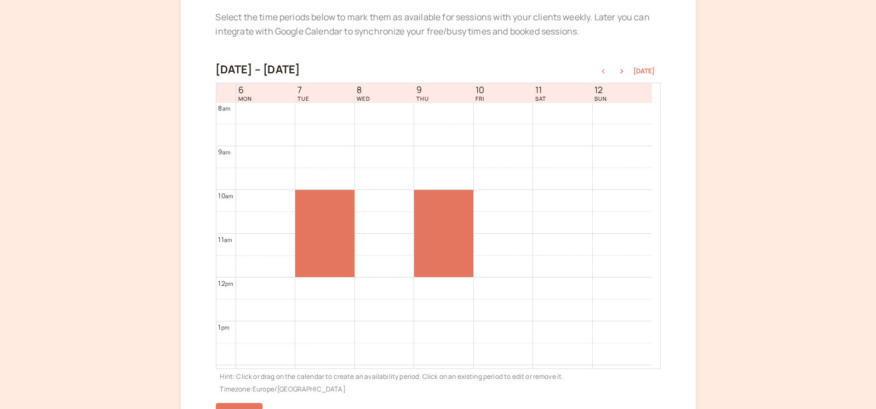
click at [607, 72] on icon "button" at bounding box center [602, 71] width 13 height 4
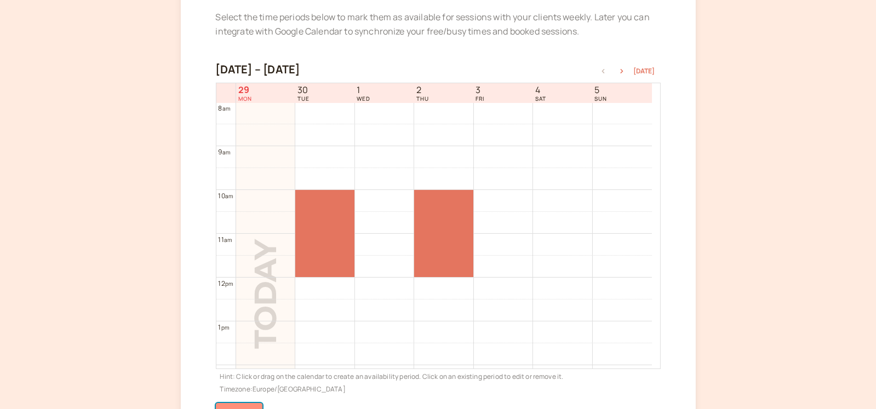
click at [239, 406] on button "Done" at bounding box center [239, 416] width 47 height 27
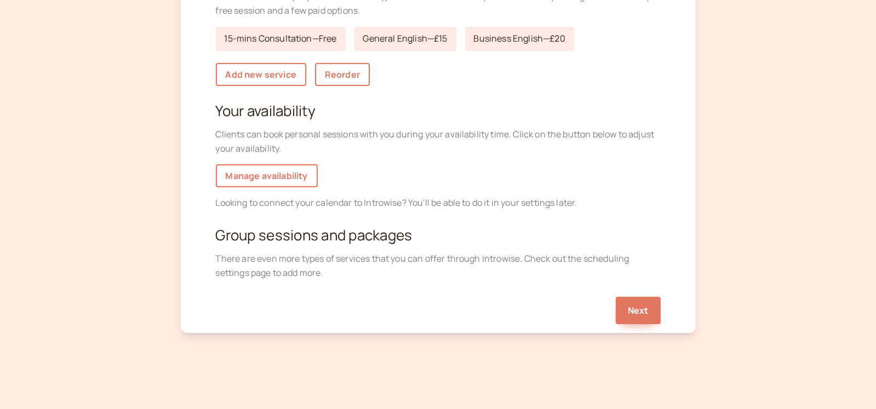
scroll to position [179, 0]
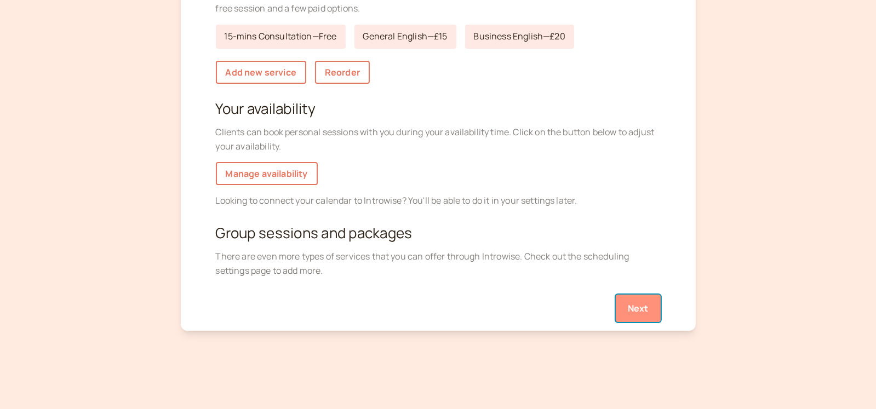
click at [646, 308] on button "Next" at bounding box center [638, 308] width 45 height 27
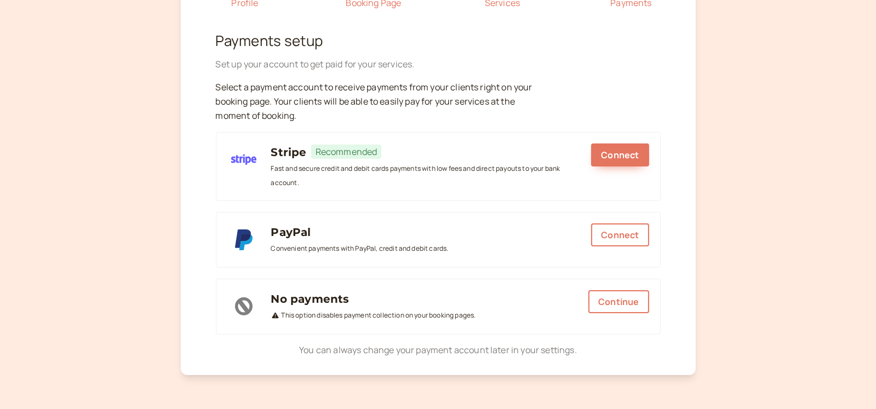
scroll to position [54, 0]
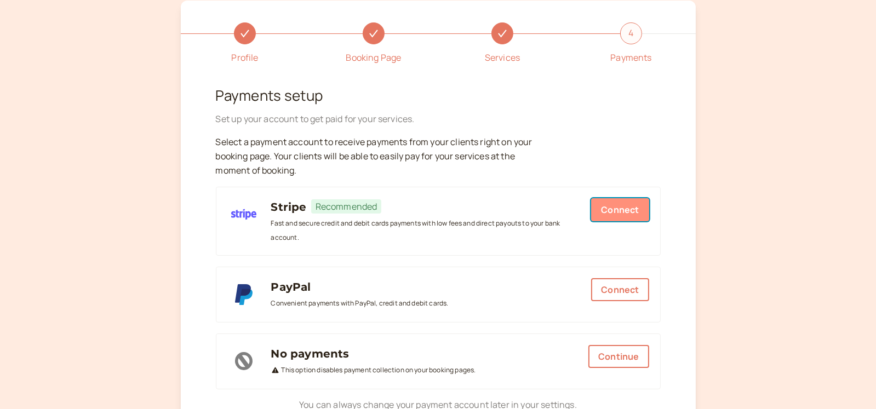
click at [627, 207] on button "Connect" at bounding box center [619, 209] width 57 height 23
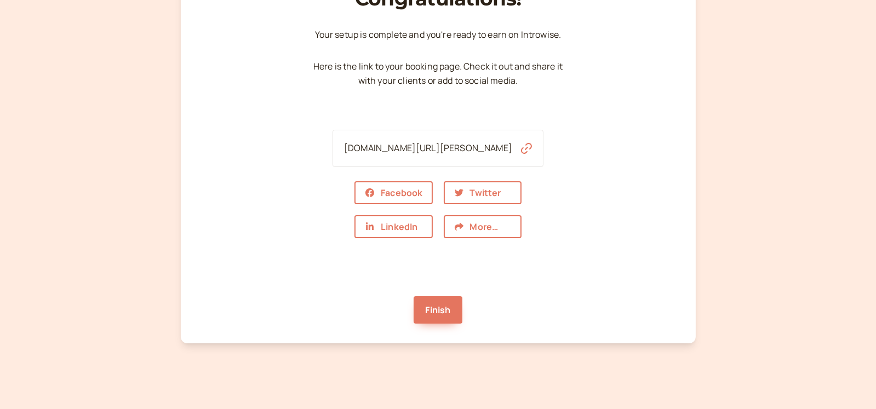
scroll to position [100, 0]
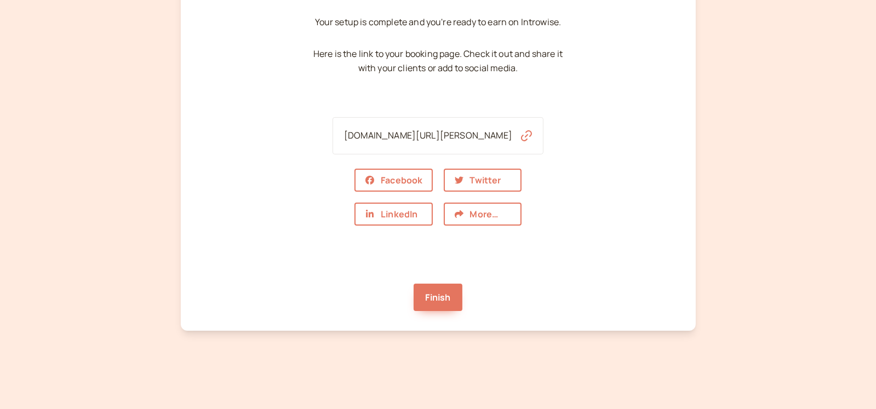
click at [521, 134] on icon "button" at bounding box center [526, 135] width 11 height 11
click at [438, 290] on link "Finish" at bounding box center [437, 297] width 49 height 27
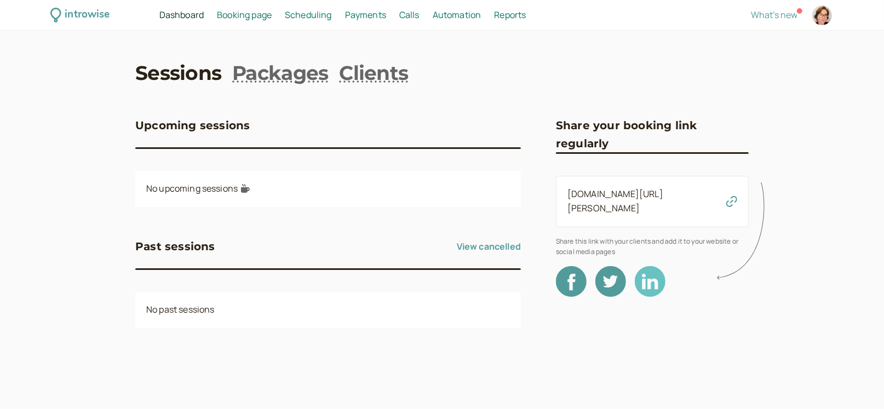
click at [652, 268] on icon at bounding box center [650, 281] width 31 height 31
click at [241, 12] on span "Booking page" at bounding box center [244, 15] width 55 height 12
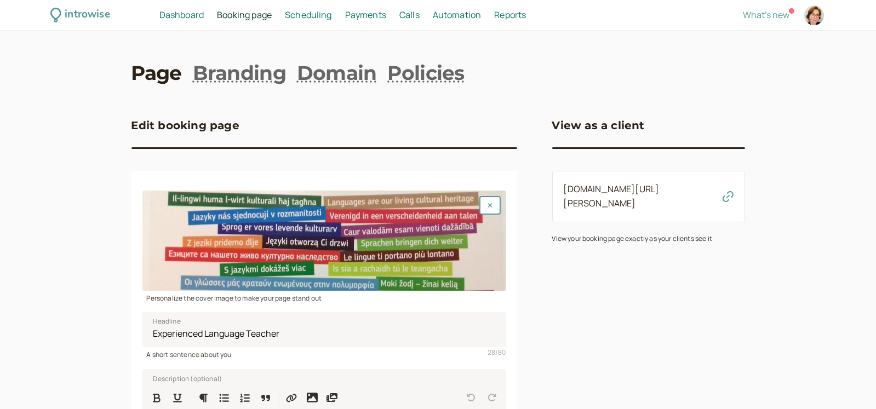
click at [318, 15] on span "Scheduling" at bounding box center [308, 15] width 47 height 12
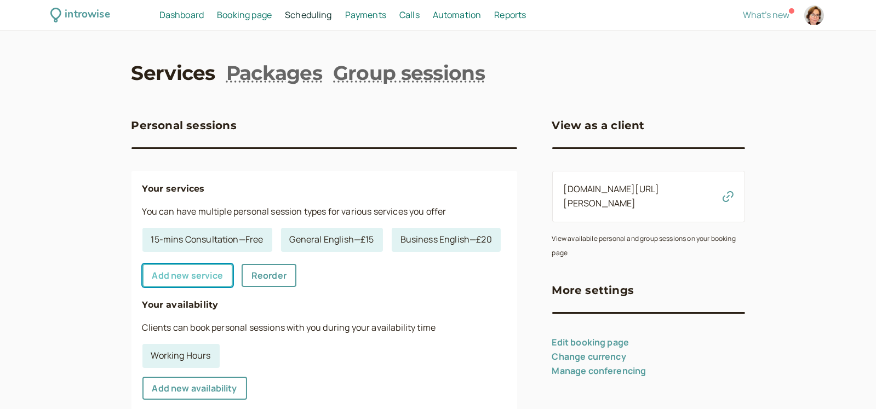
click at [200, 287] on link "Add new service" at bounding box center [187, 275] width 90 height 23
select select "30"
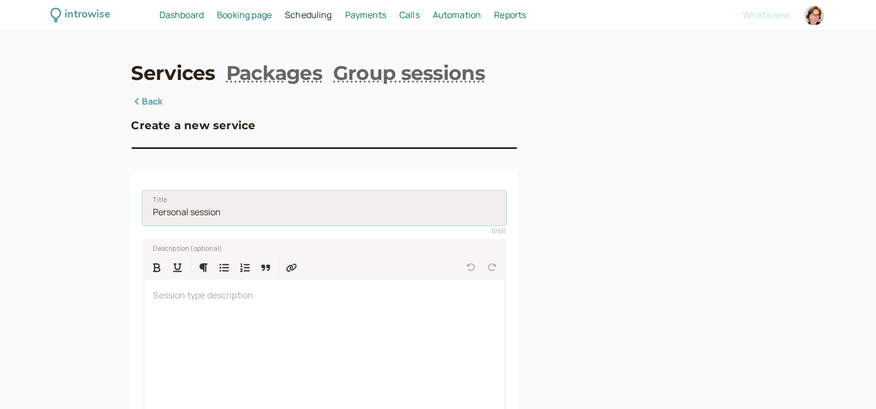
click at [233, 210] on input "Title" at bounding box center [324, 208] width 364 height 35
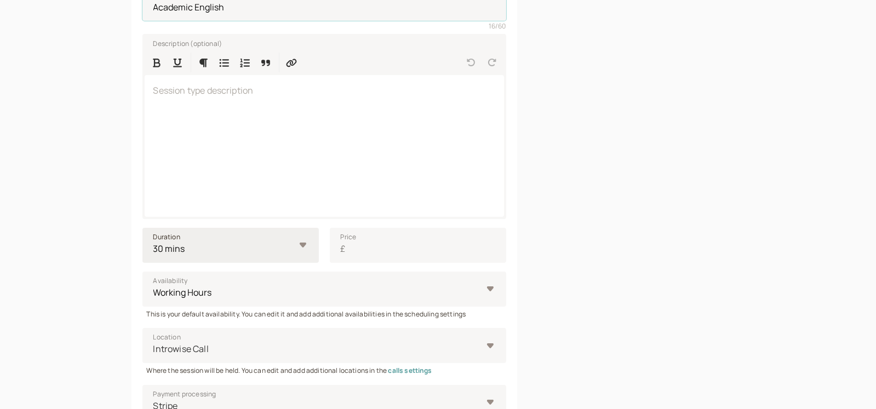
scroll to position [218, 0]
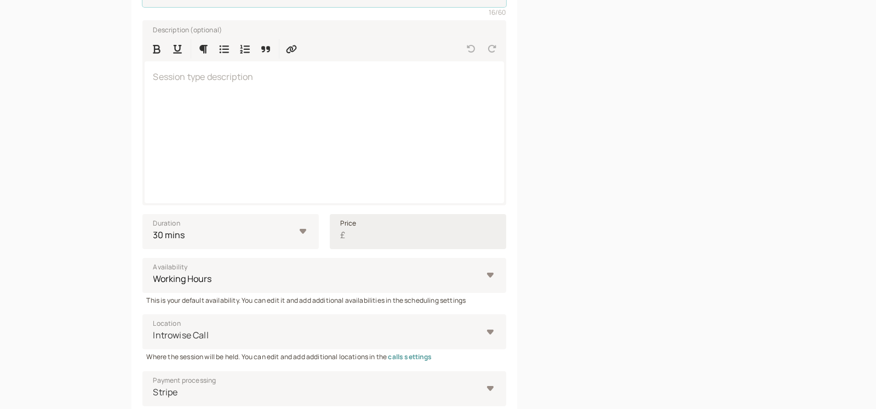
type input "Academic English"
click at [369, 239] on input "Price £" at bounding box center [418, 231] width 176 height 35
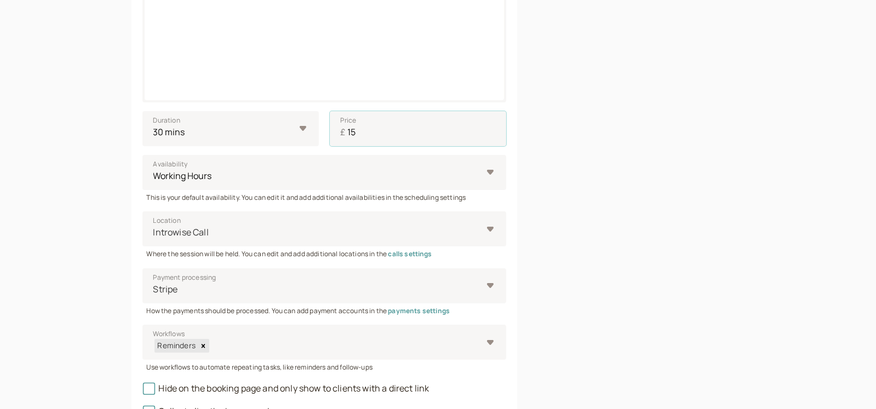
scroll to position [329, 0]
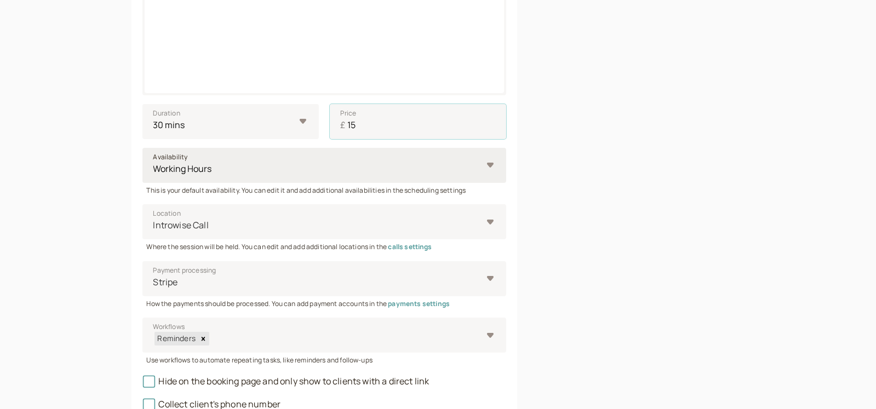
type input "15"
click at [489, 164] on select "Working Hours" at bounding box center [324, 165] width 364 height 35
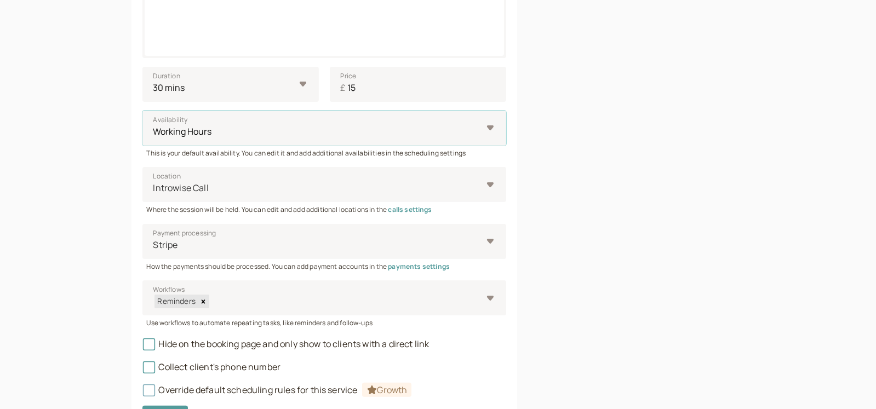
scroll to position [431, 0]
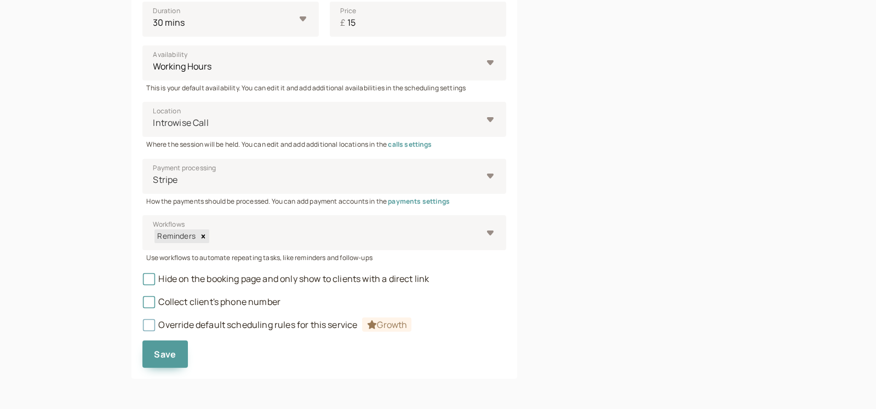
click at [388, 325] on span "Growth" at bounding box center [387, 325] width 50 height 14
click at [174, 351] on span "Save" at bounding box center [165, 354] width 22 height 12
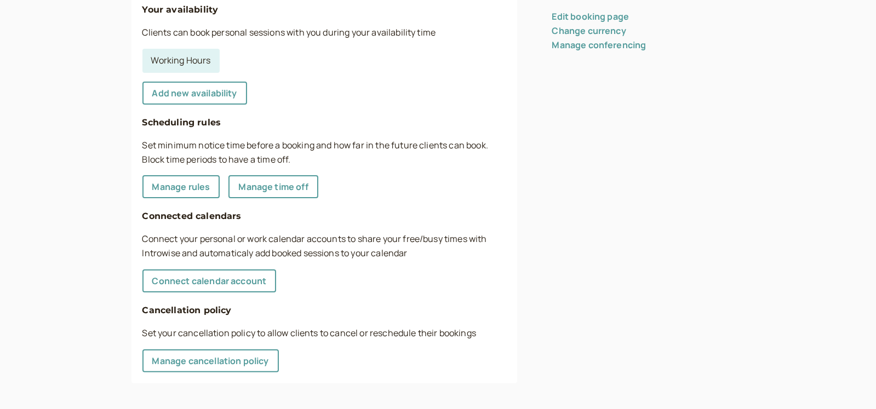
scroll to position [329, 0]
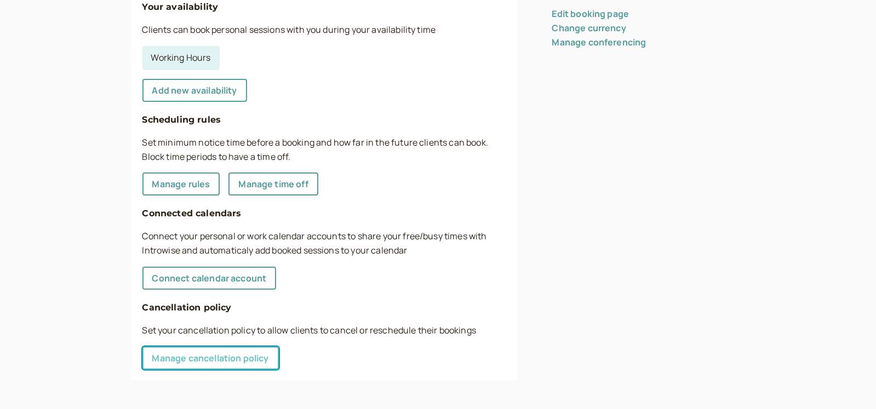
click at [246, 348] on link "Manage cancellation policy" at bounding box center [210, 358] width 136 height 23
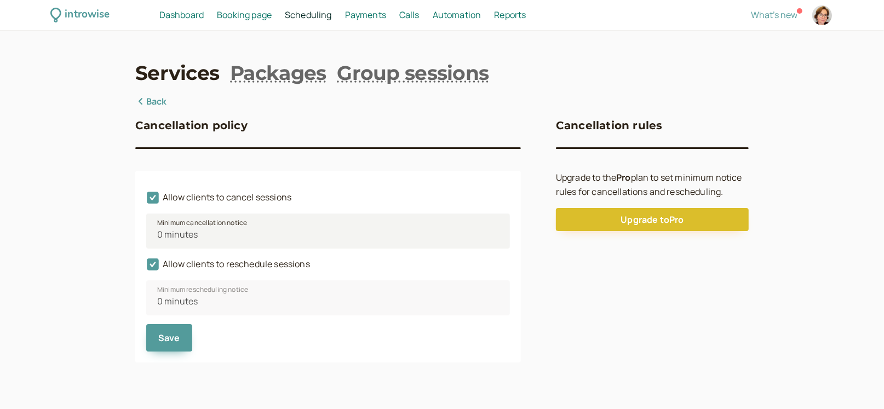
click at [193, 222] on span "Minimum cancellation notice" at bounding box center [202, 222] width 90 height 11
click at [154, 200] on icon at bounding box center [153, 198] width 12 height 12
click at [146, 200] on input "Allow clients to cancel sessions" at bounding box center [146, 200] width 0 height 0
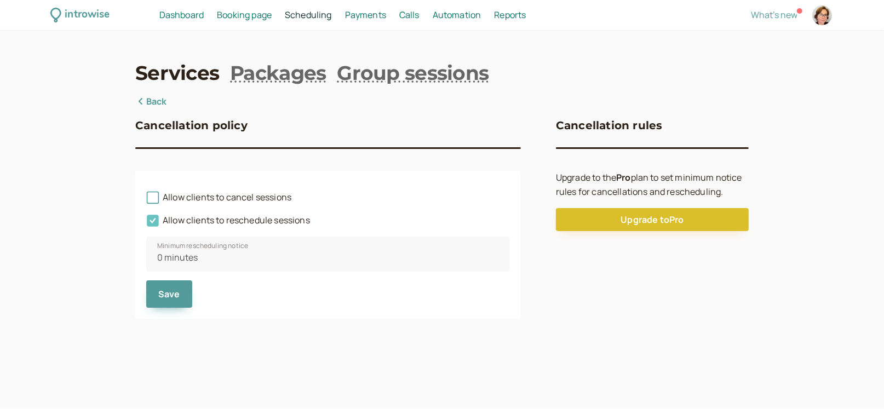
click at [152, 218] on icon at bounding box center [153, 221] width 12 height 12
click at [146, 223] on input "Allow clients to reschedule sessions" at bounding box center [146, 223] width 0 height 0
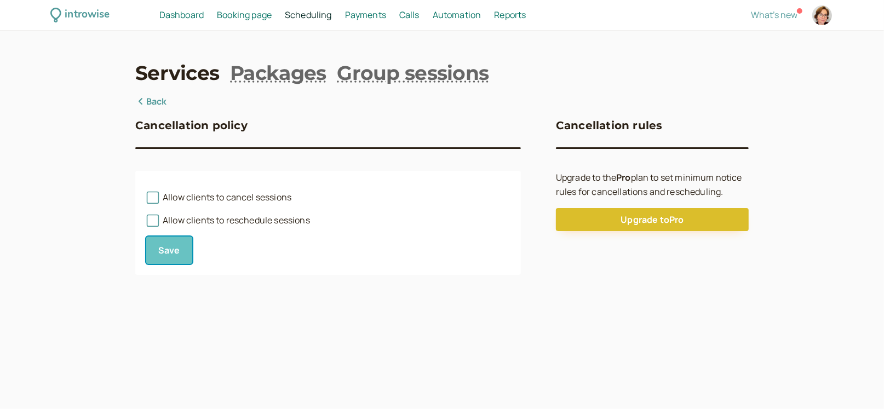
click at [171, 254] on span "Save" at bounding box center [169, 250] width 22 height 12
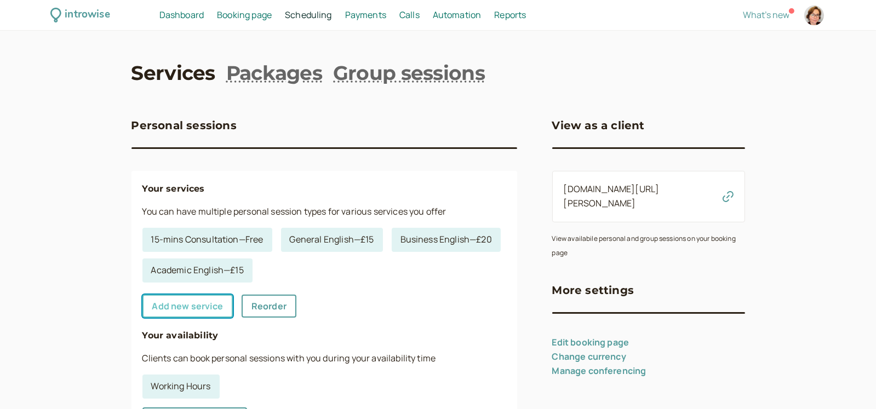
click at [199, 307] on link "Add new service" at bounding box center [187, 306] width 90 height 23
select select "30"
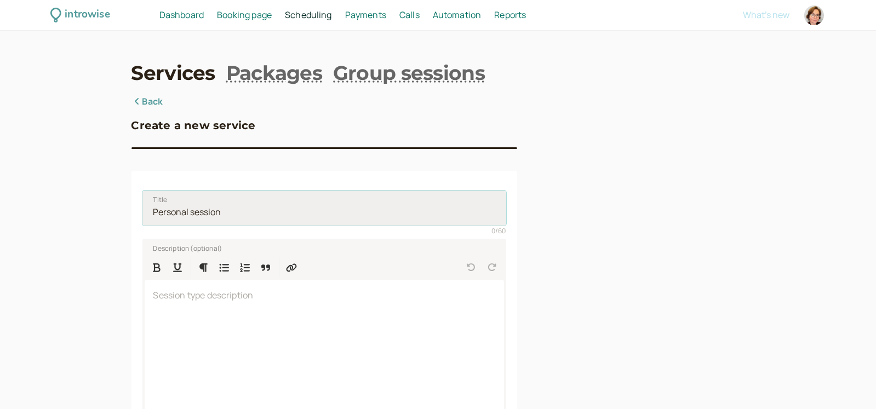
click at [186, 212] on input "Title" at bounding box center [324, 208] width 364 height 35
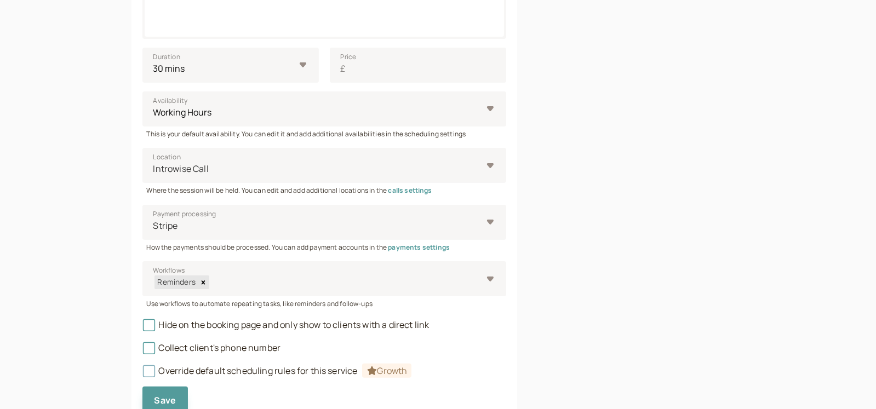
scroll to position [431, 0]
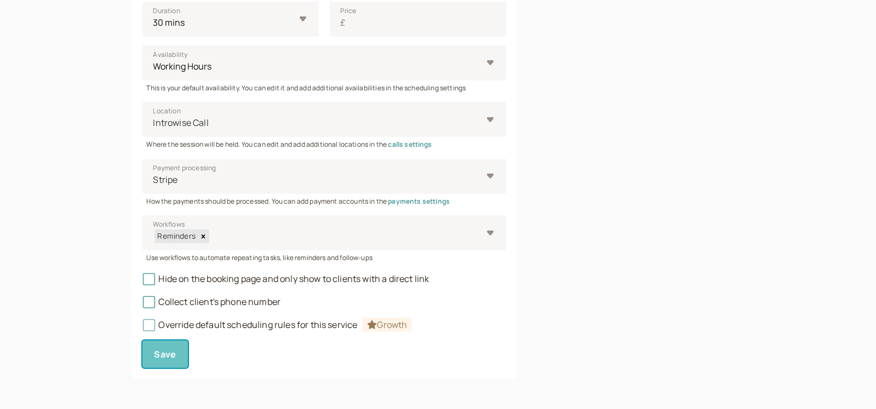
click at [162, 348] on span "Save" at bounding box center [165, 354] width 22 height 12
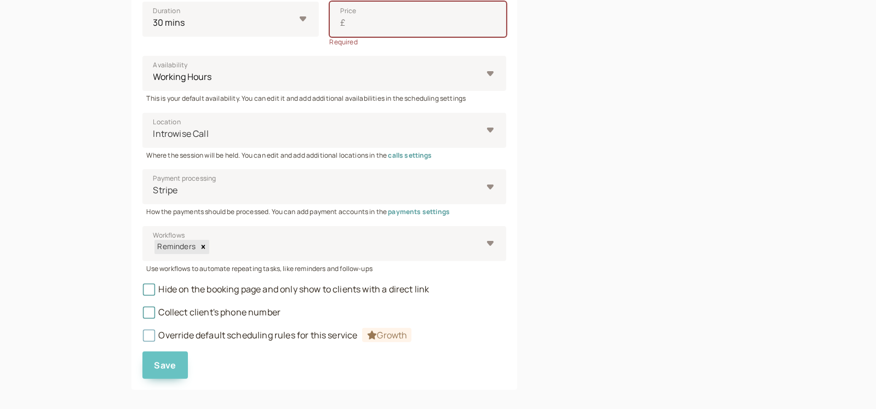
scroll to position [3, 0]
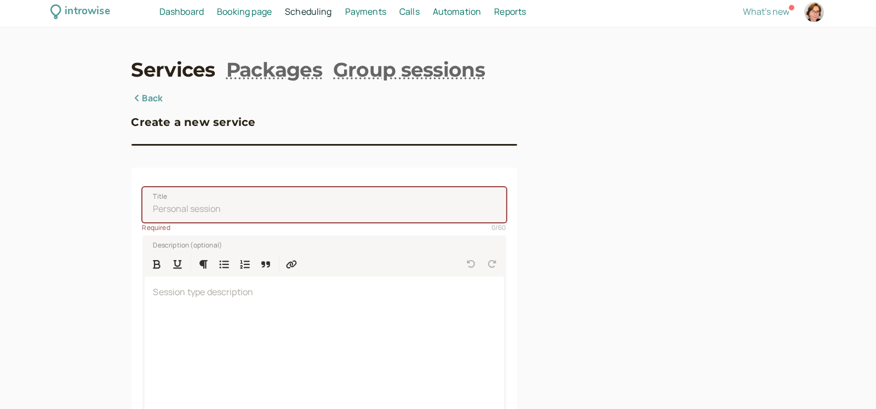
click at [179, 10] on span "Dashboard" at bounding box center [181, 11] width 44 height 12
